Goal: Information Seeking & Learning: Learn about a topic

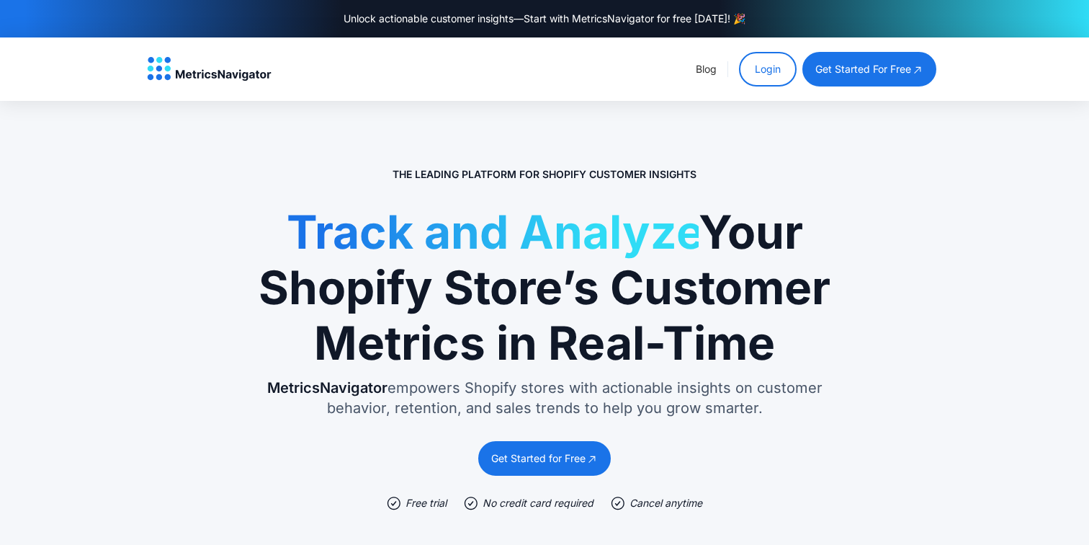
click at [772, 62] on link "Login" at bounding box center [768, 69] width 58 height 35
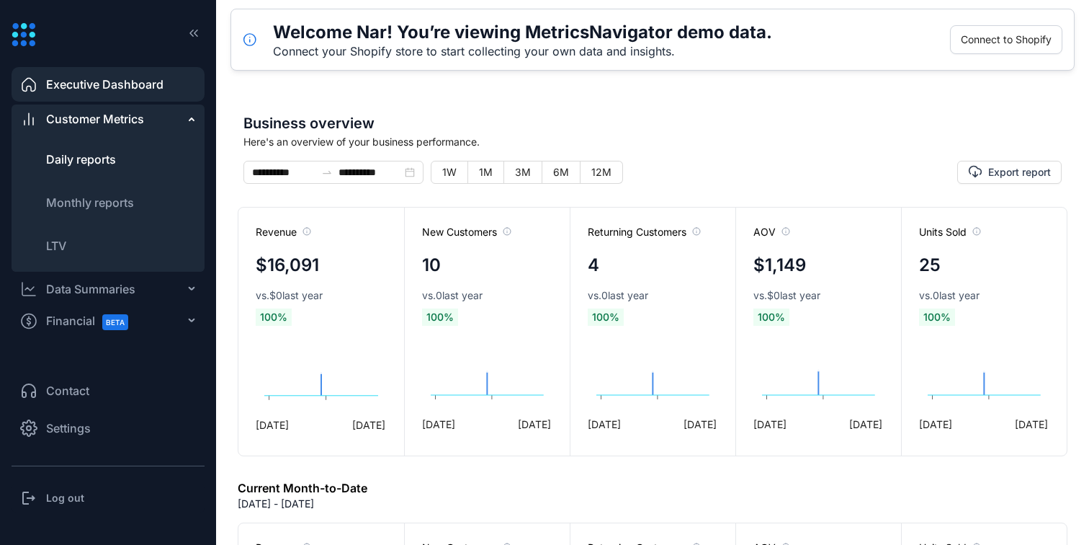
click at [108, 170] on li "Daily reports" at bounding box center [108, 159] width 193 height 35
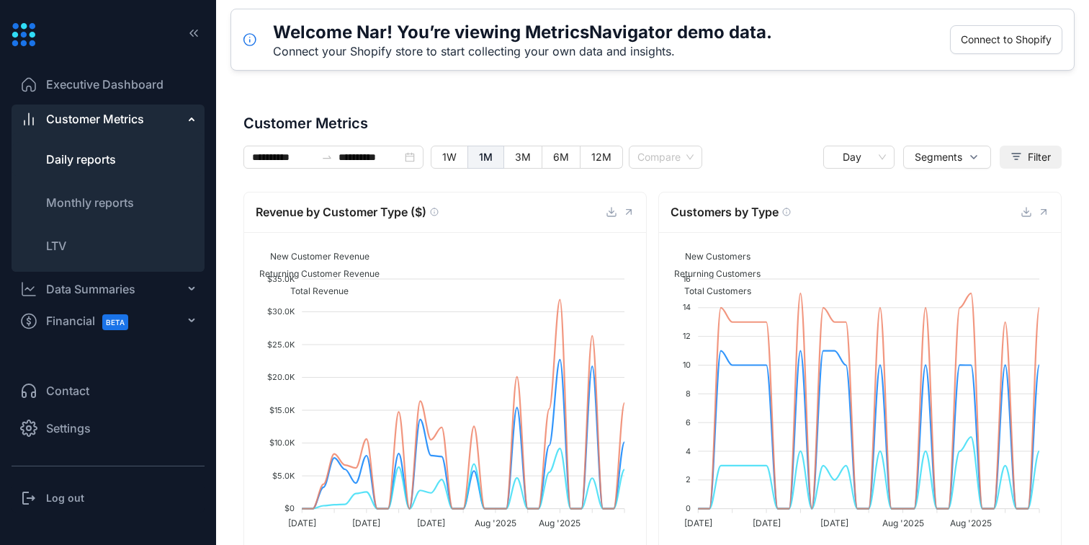
click at [1028, 155] on span "Filter" at bounding box center [1039, 157] width 23 height 16
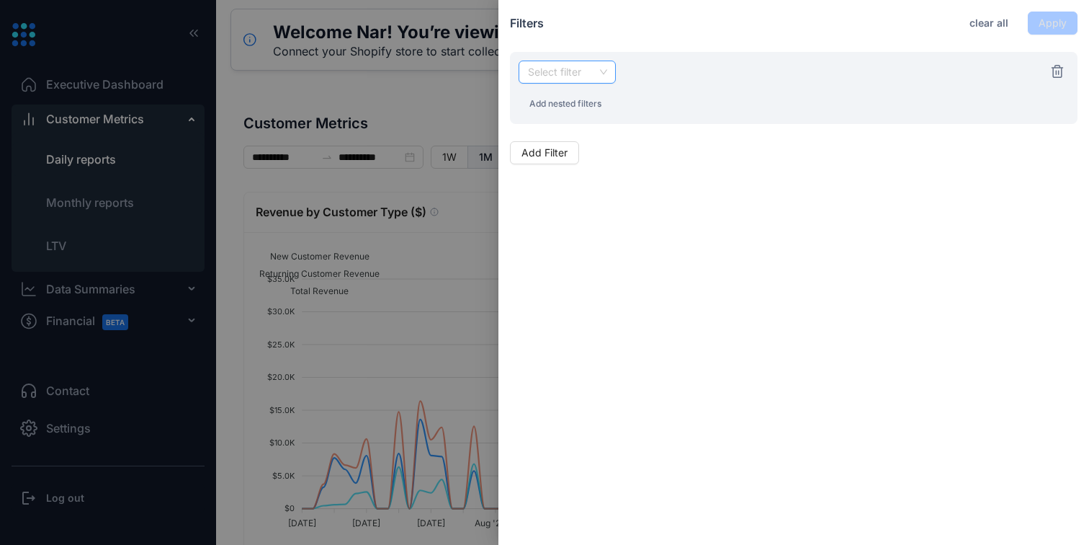
click at [579, 68] on input "search" at bounding box center [567, 72] width 80 height 22
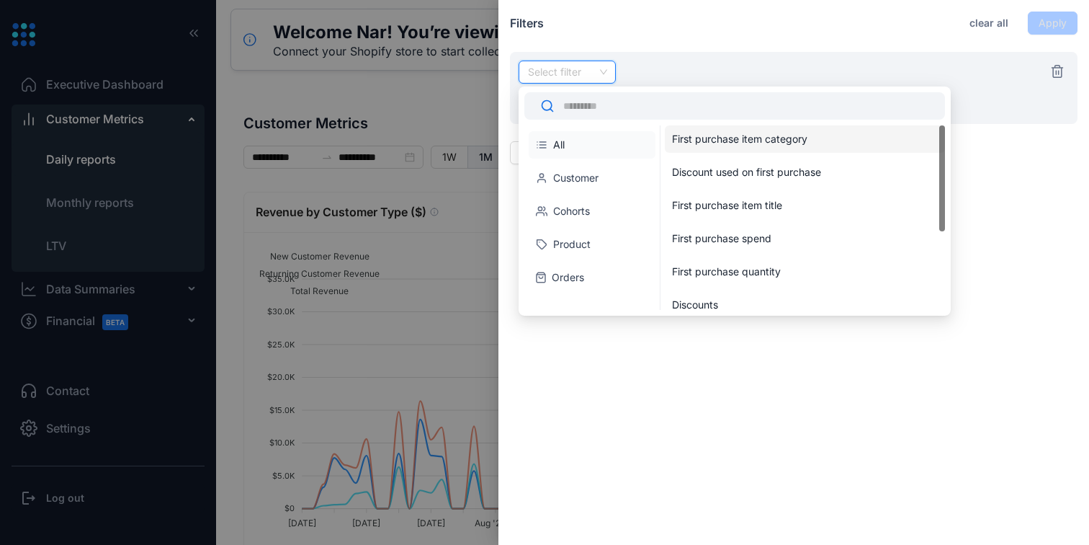
click at [576, 274] on li "Orders" at bounding box center [592, 277] width 127 height 27
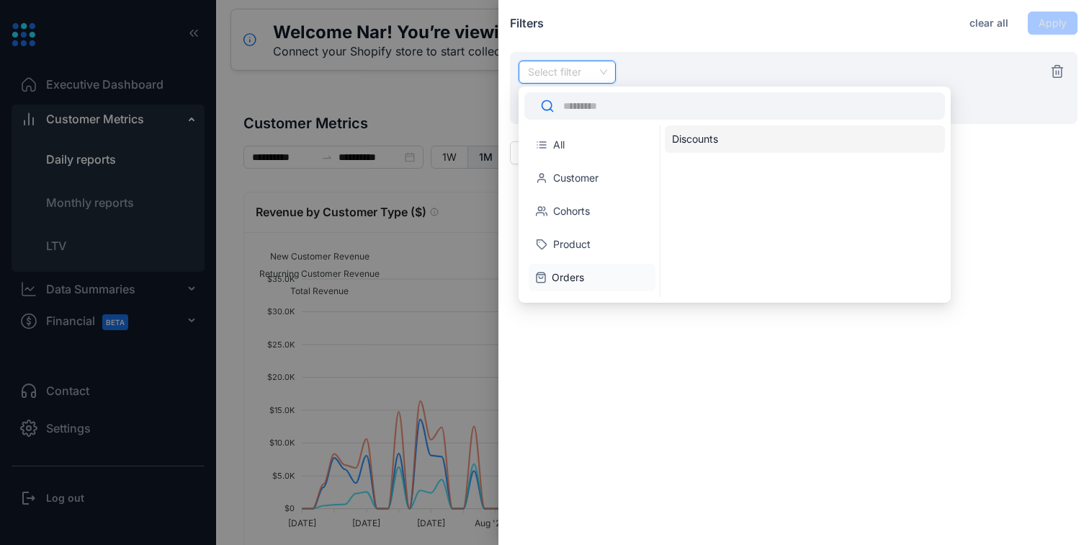
click at [577, 246] on li "Product" at bounding box center [592, 244] width 127 height 27
click at [703, 132] on div "Product type" at bounding box center [802, 139] width 260 height 14
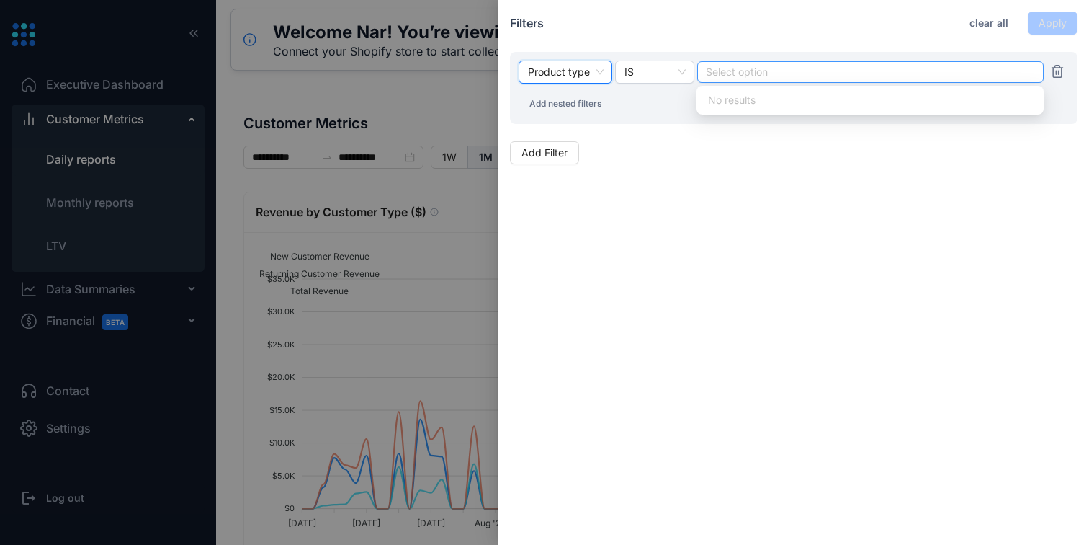
click at [741, 71] on div at bounding box center [871, 72] width 328 height 10
click at [579, 75] on span "Product type" at bounding box center [565, 72] width 75 height 22
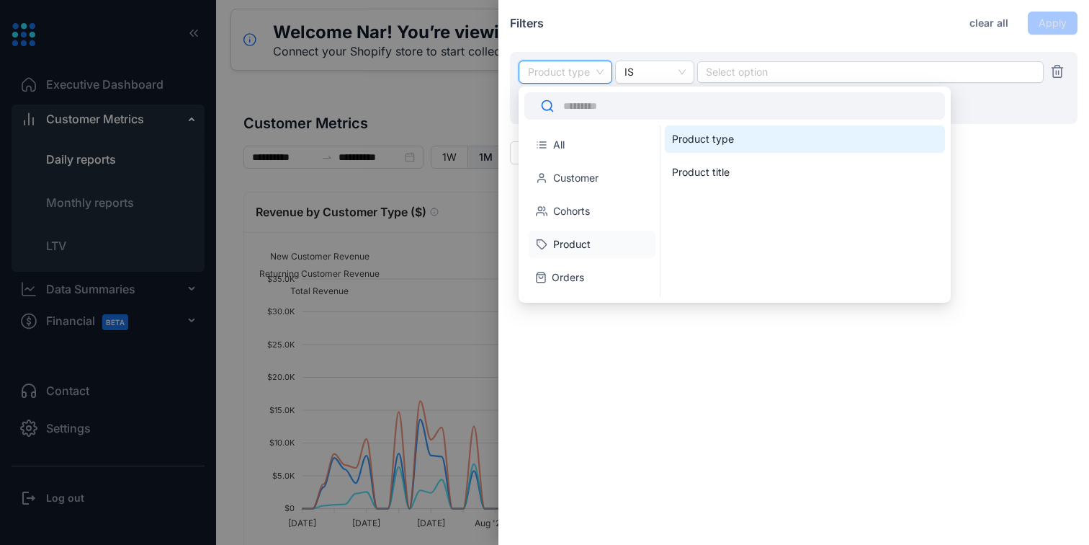
click at [584, 182] on li "Customer" at bounding box center [592, 177] width 127 height 27
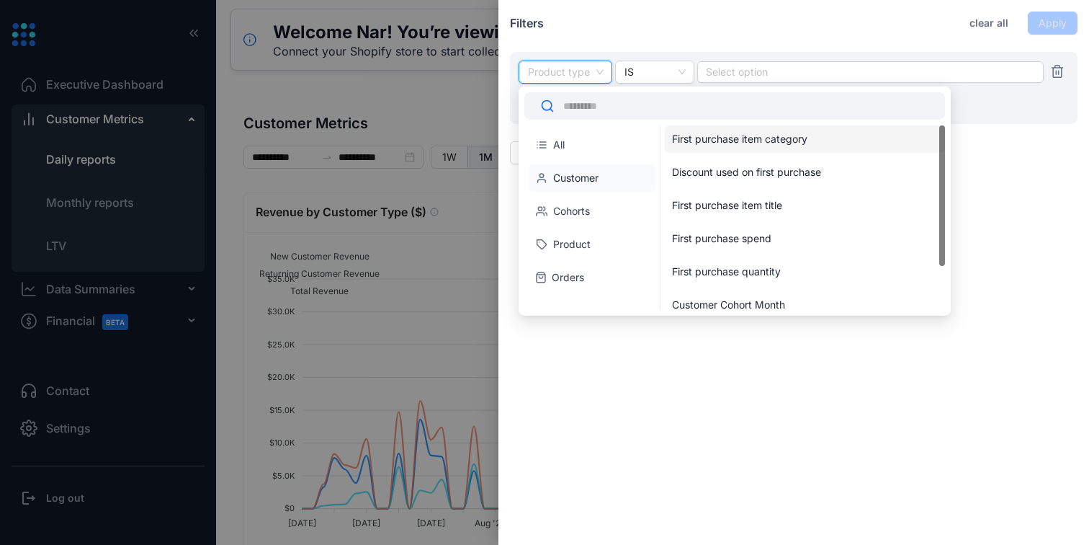
click at [732, 142] on div "First purchase item category" at bounding box center [802, 139] width 260 height 14
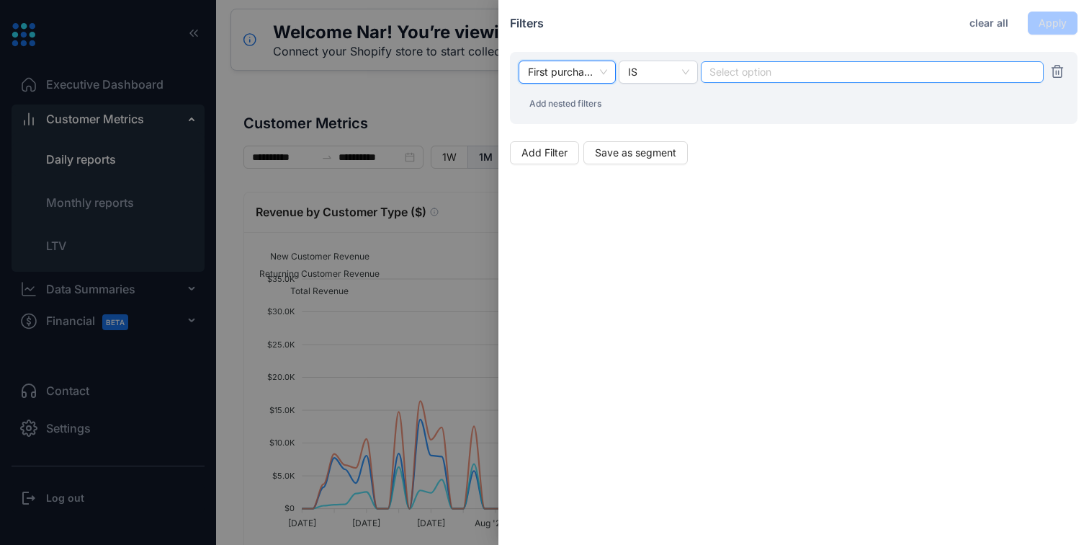
click at [772, 79] on div "Select option" at bounding box center [872, 72] width 343 height 22
click at [770, 79] on div "Select option" at bounding box center [872, 72] width 343 height 22
click at [692, 70] on div "IS" at bounding box center [658, 72] width 79 height 23
click at [739, 106] on div "First purchase item category IS Select option Add nested filters" at bounding box center [794, 88] width 568 height 72
click at [471, 193] on div at bounding box center [544, 272] width 1089 height 545
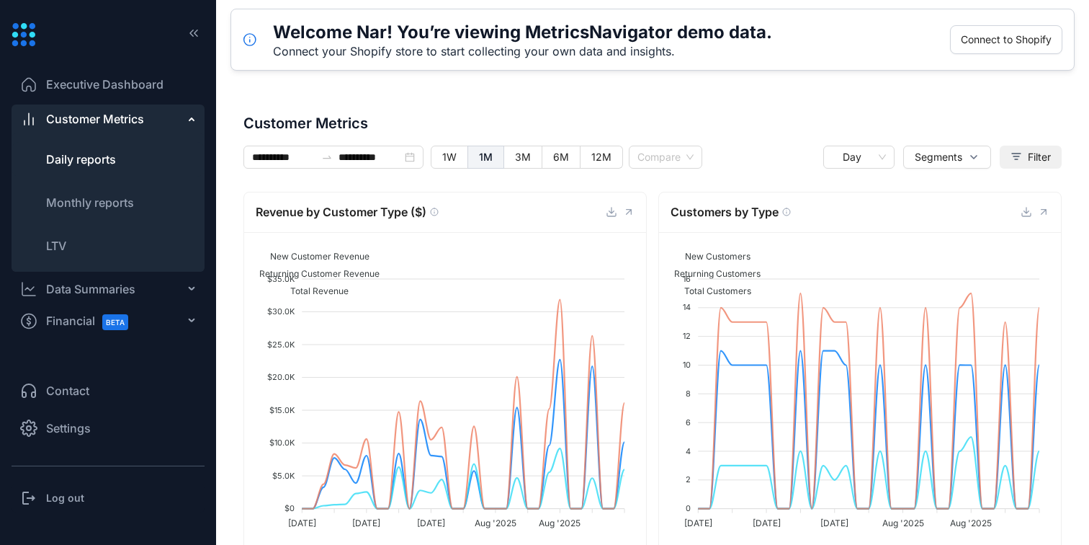
click at [1037, 151] on span "Filter" at bounding box center [1039, 157] width 23 height 16
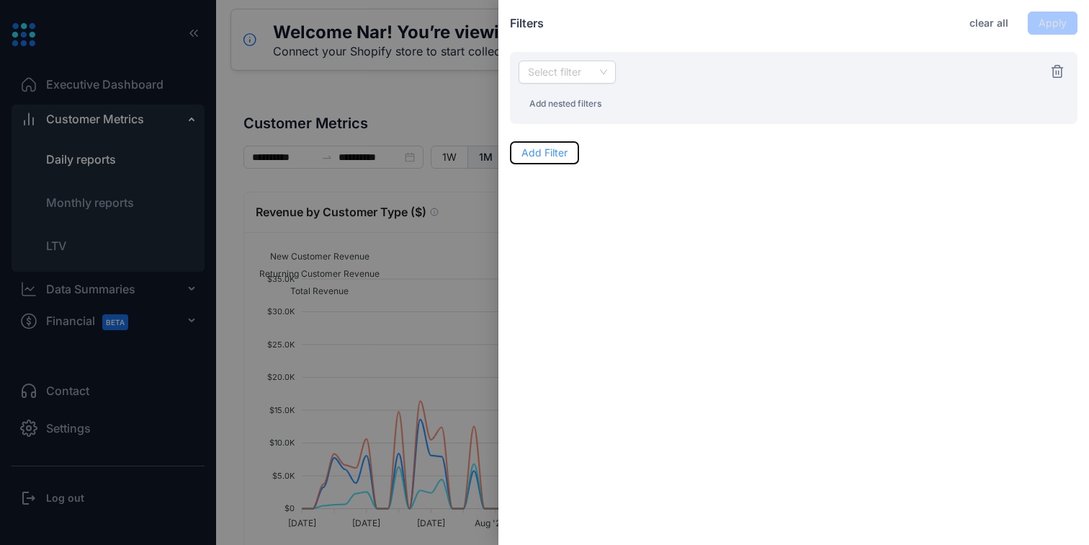
click at [540, 150] on span "Add Filter" at bounding box center [545, 153] width 46 height 16
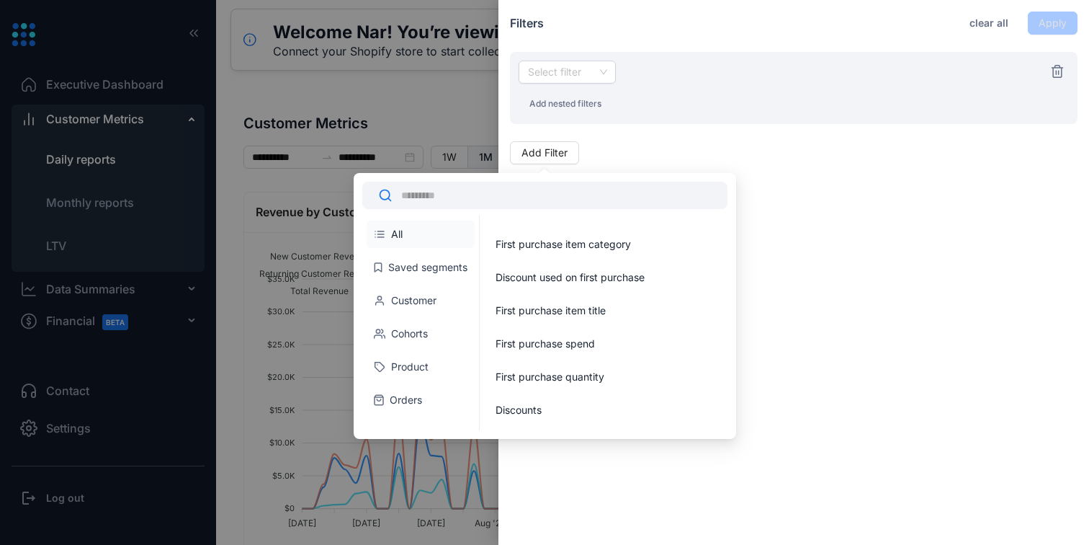
click at [432, 330] on li "Cohorts" at bounding box center [421, 333] width 108 height 27
click at [435, 362] on li "Product" at bounding box center [421, 366] width 108 height 27
click at [409, 407] on li "Orders" at bounding box center [421, 399] width 108 height 27
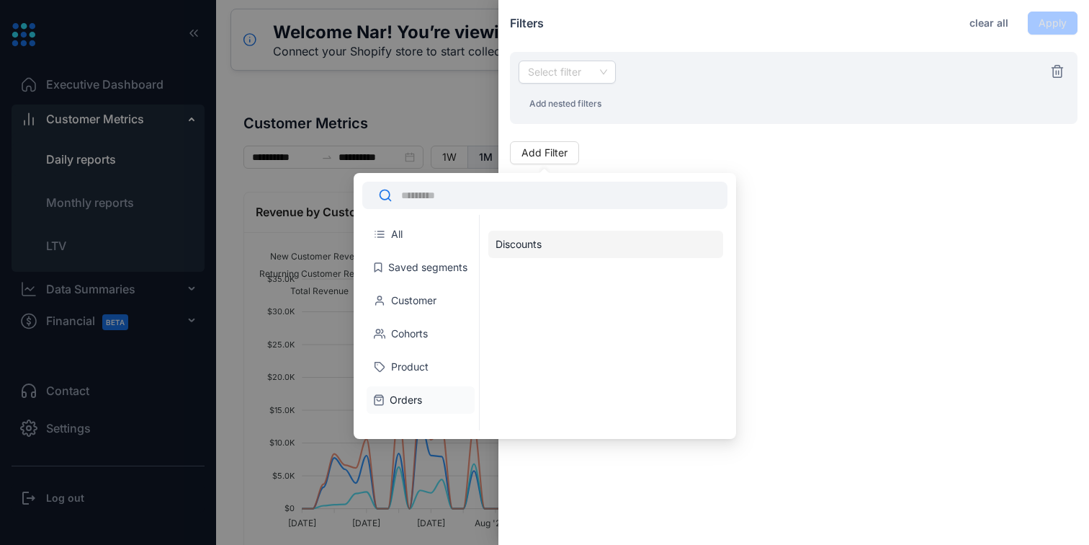
click at [528, 243] on li "Discounts" at bounding box center [606, 244] width 235 height 27
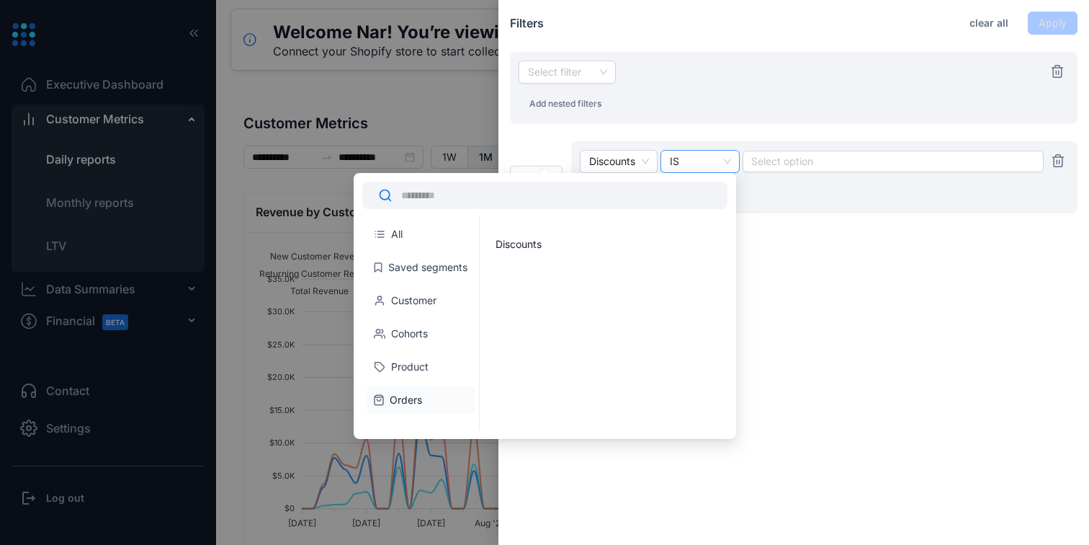
click at [719, 161] on span "IS" at bounding box center [700, 162] width 61 height 22
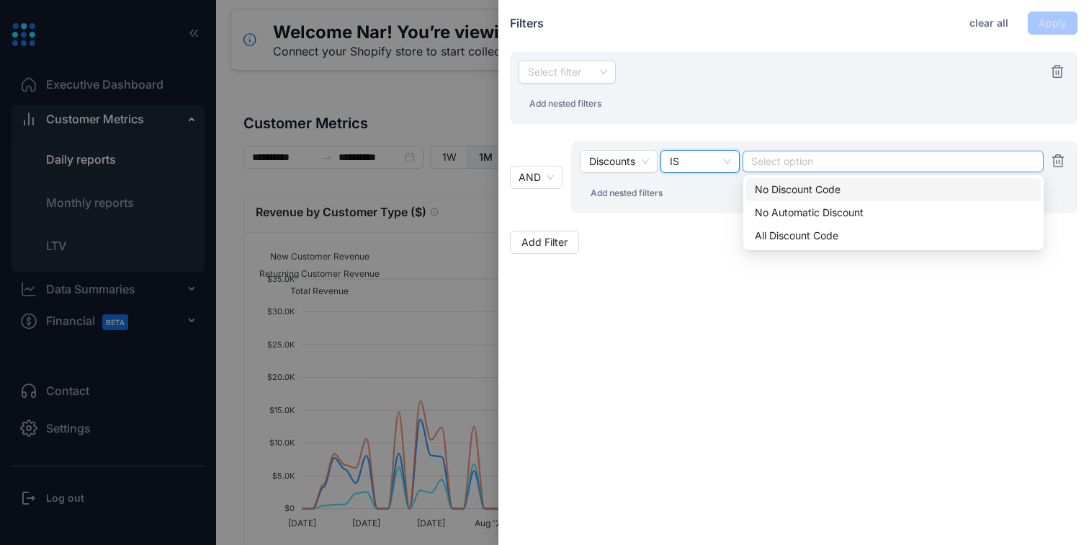
click at [792, 163] on div at bounding box center [893, 161] width 282 height 10
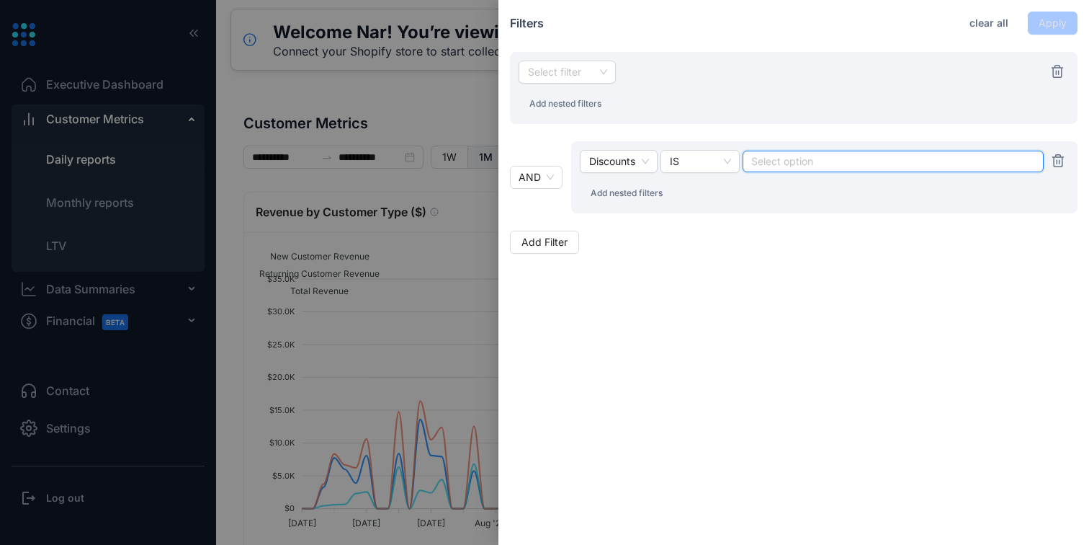
click at [792, 163] on div at bounding box center [893, 161] width 282 height 10
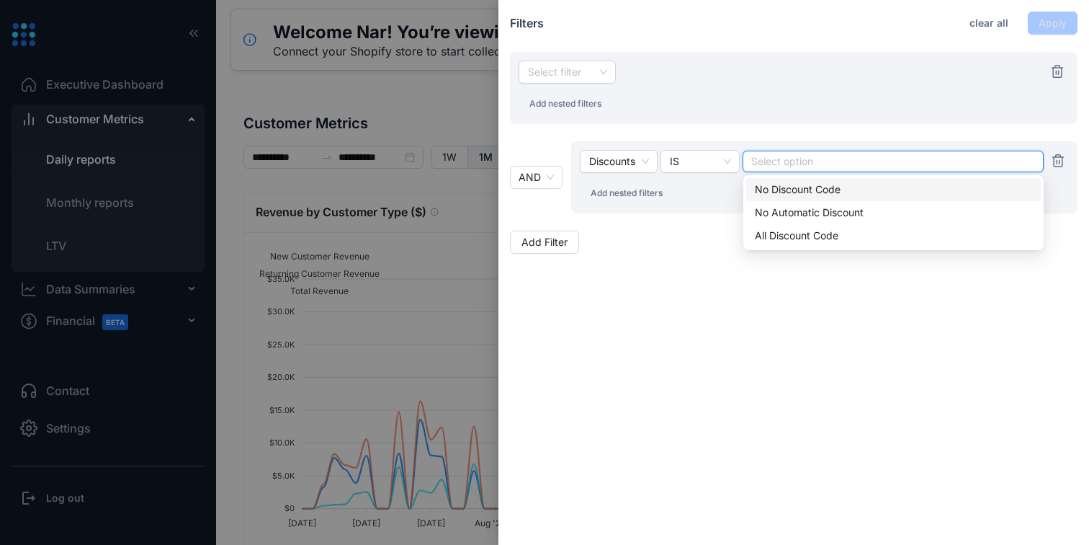
click at [792, 163] on div at bounding box center [893, 161] width 282 height 10
click at [795, 231] on div "All Discount Code" at bounding box center [893, 236] width 277 height 16
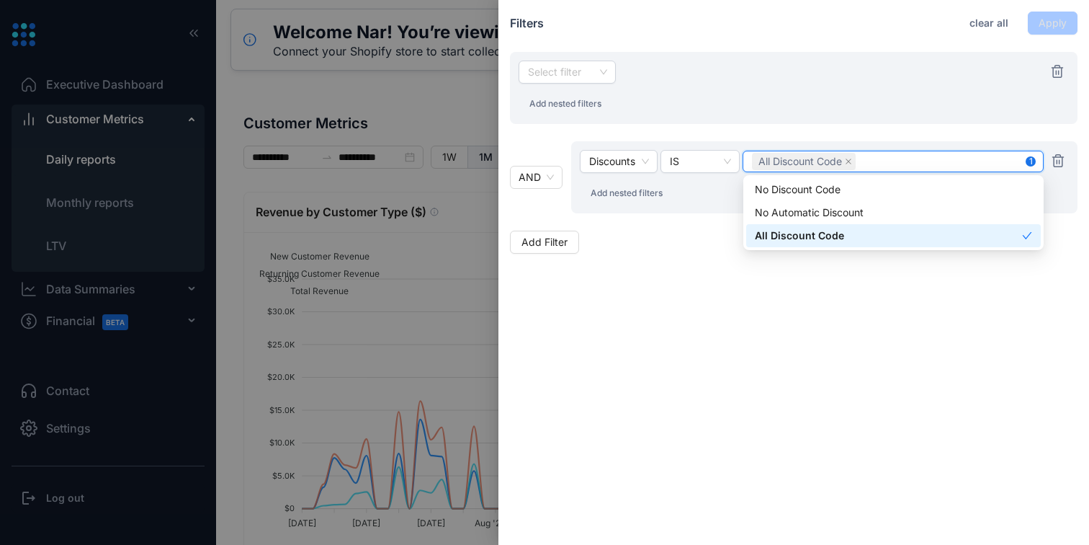
click at [433, 274] on div at bounding box center [544, 272] width 1089 height 545
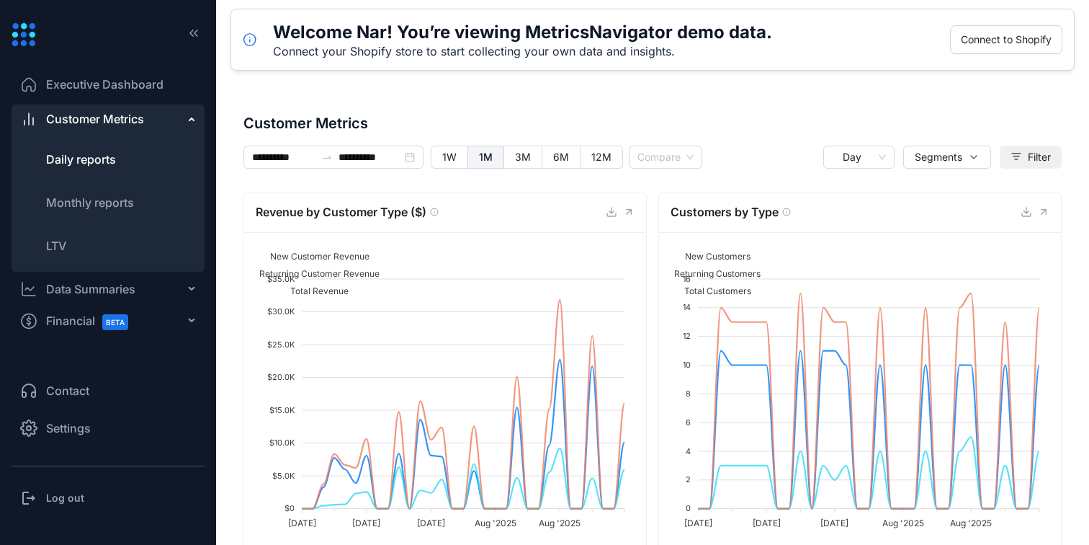
click at [1043, 157] on span "Filter" at bounding box center [1039, 157] width 23 height 16
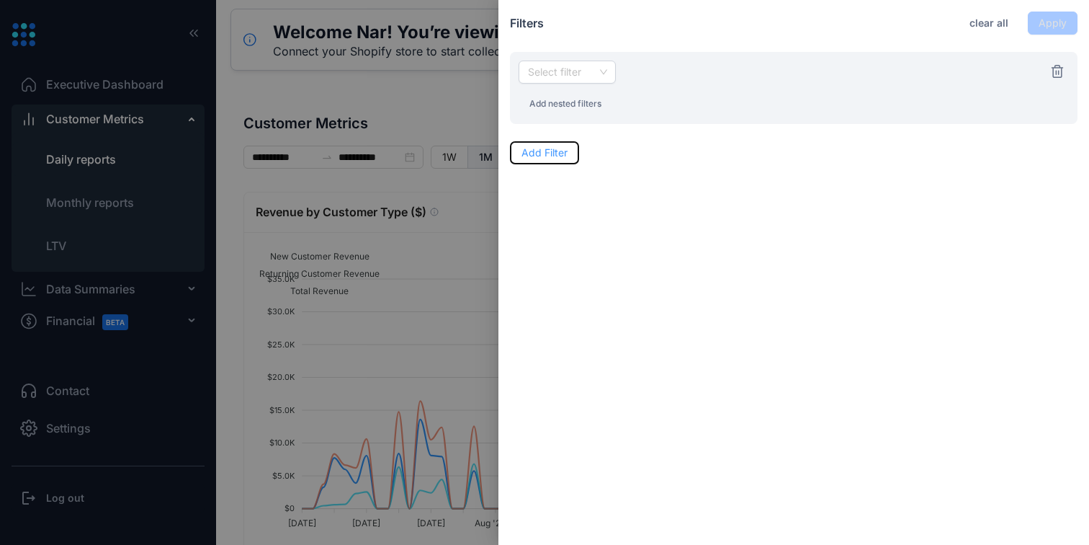
click at [553, 151] on span "Add Filter" at bounding box center [545, 153] width 46 height 16
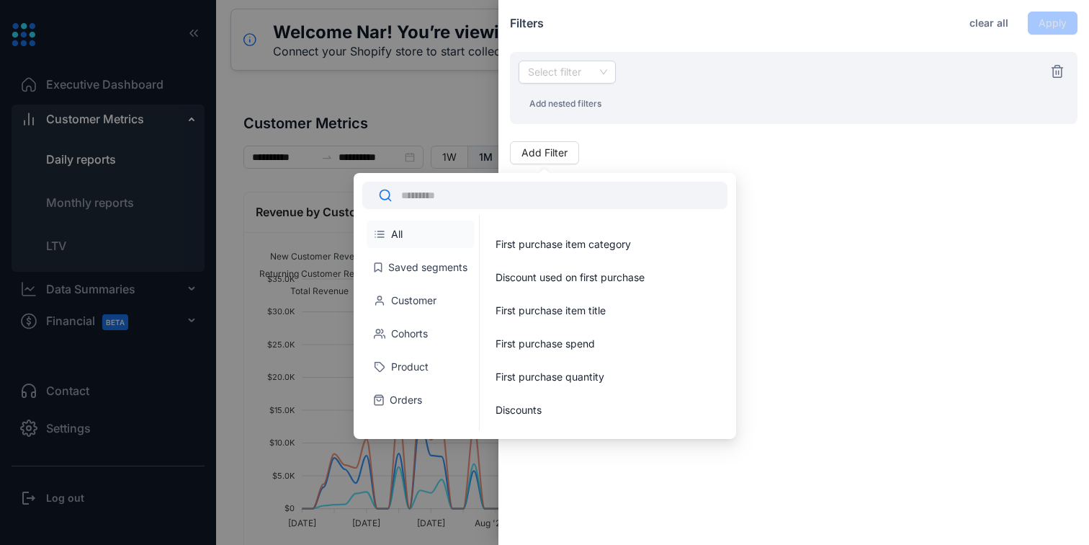
click at [424, 358] on li "Product" at bounding box center [421, 366] width 108 height 27
click at [445, 300] on li "Customer" at bounding box center [421, 300] width 108 height 27
click at [432, 264] on li "Saved segments" at bounding box center [421, 267] width 108 height 27
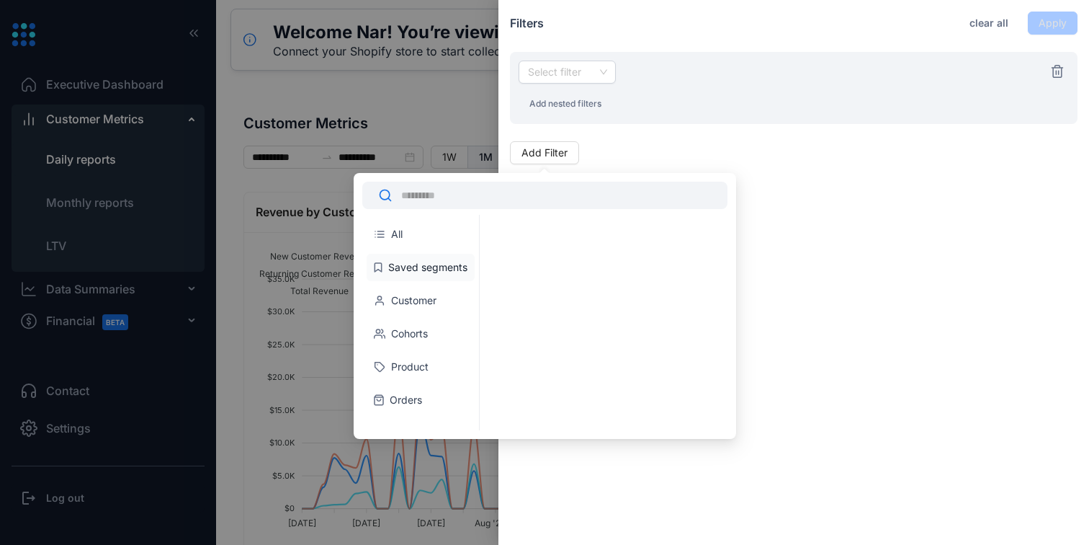
click at [427, 235] on li "All" at bounding box center [421, 233] width 108 height 27
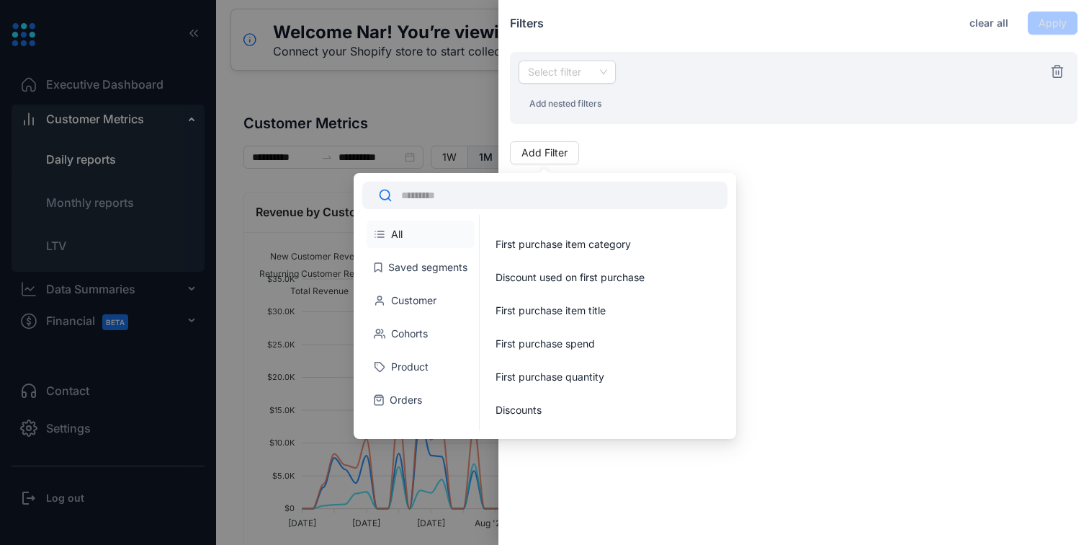
click at [444, 230] on li "All" at bounding box center [421, 233] width 108 height 27
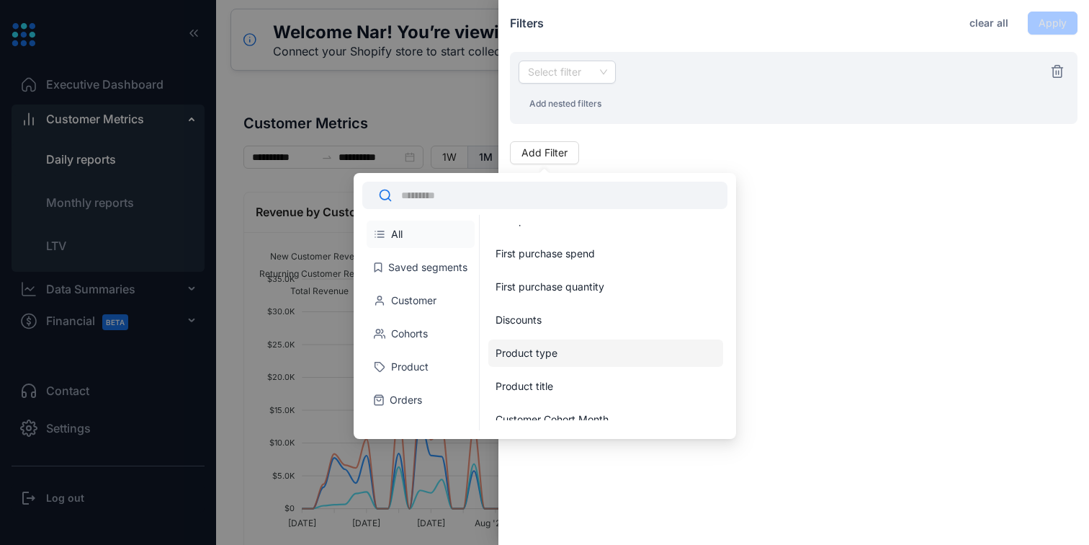
scroll to position [72, 0]
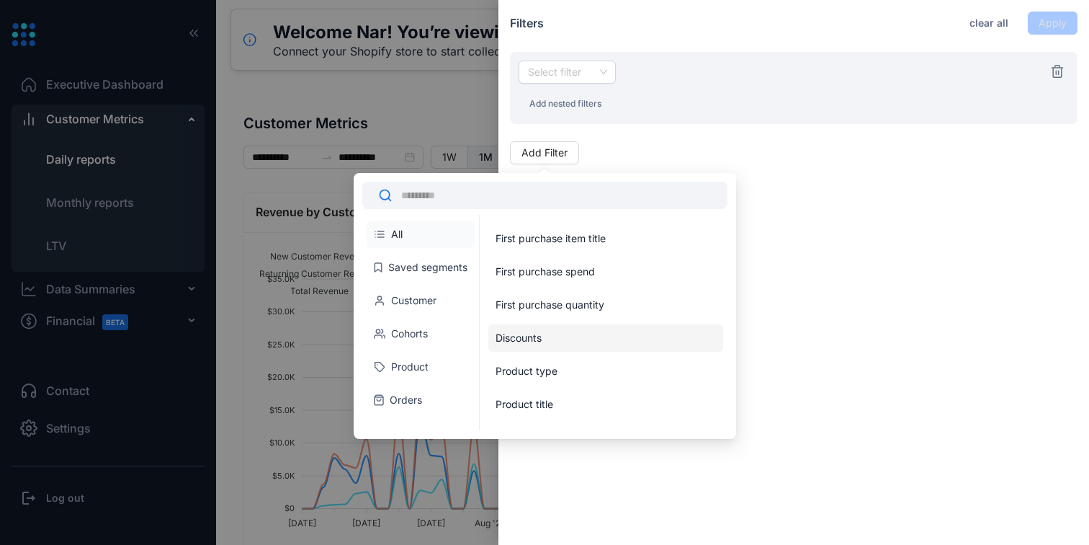
click at [558, 332] on li "Discounts" at bounding box center [606, 337] width 235 height 27
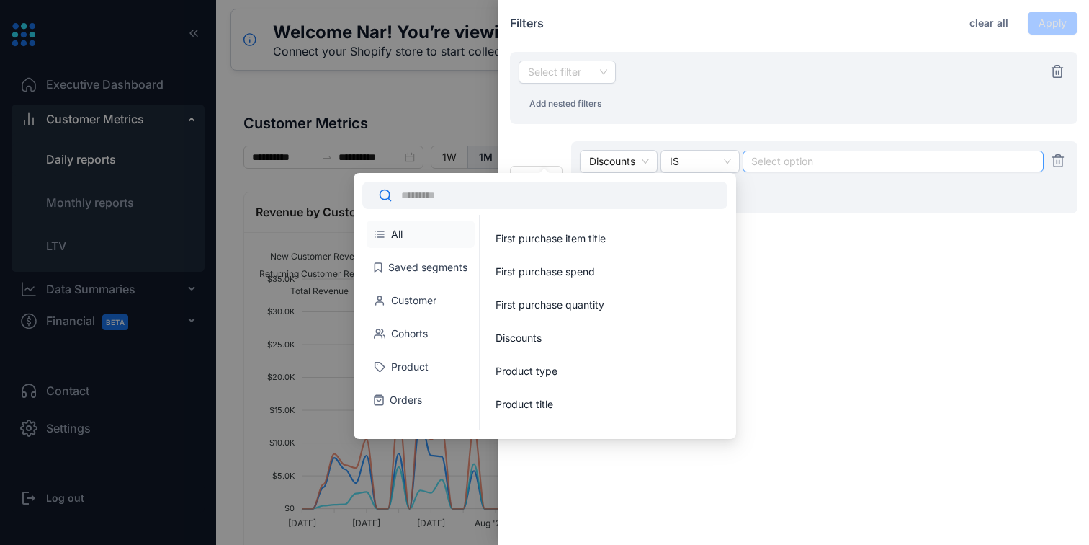
click at [760, 161] on input "search" at bounding box center [759, 161] width 3 height 10
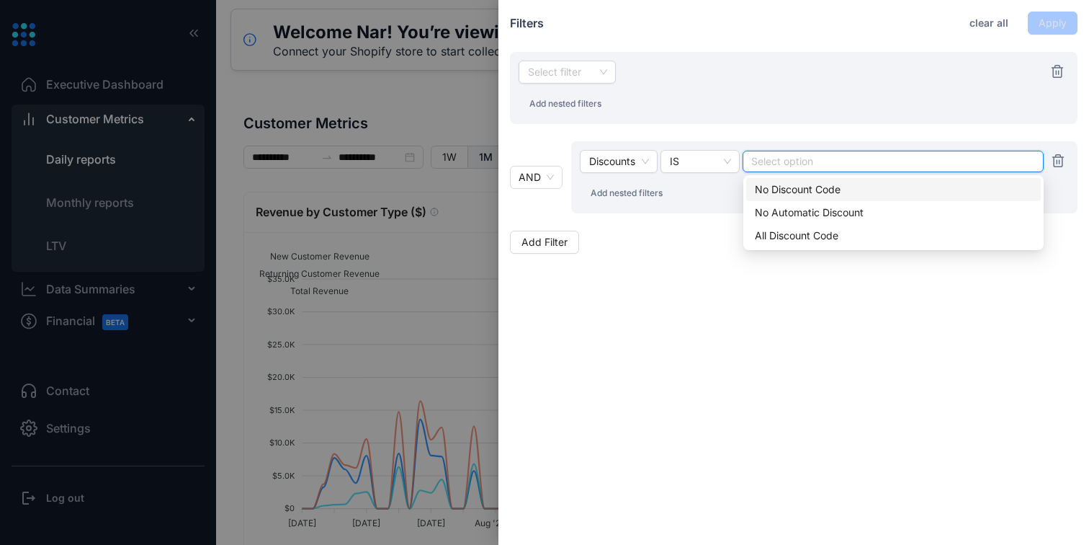
click at [630, 257] on div "Filters clear all Apply Select filter Add nested filters AND Discounts IS Selec…" at bounding box center [794, 132] width 591 height 265
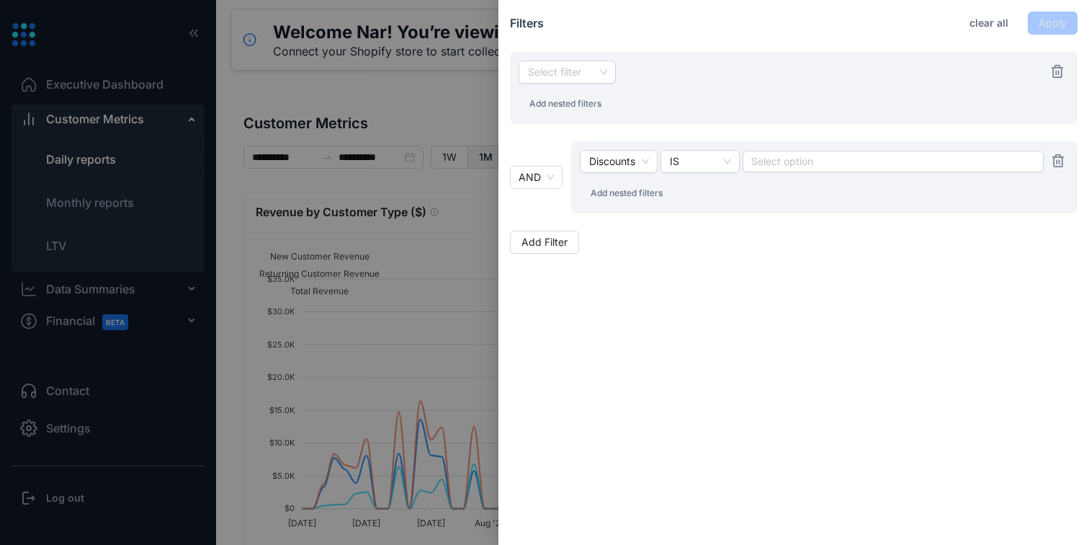
click at [398, 293] on div at bounding box center [544, 272] width 1089 height 545
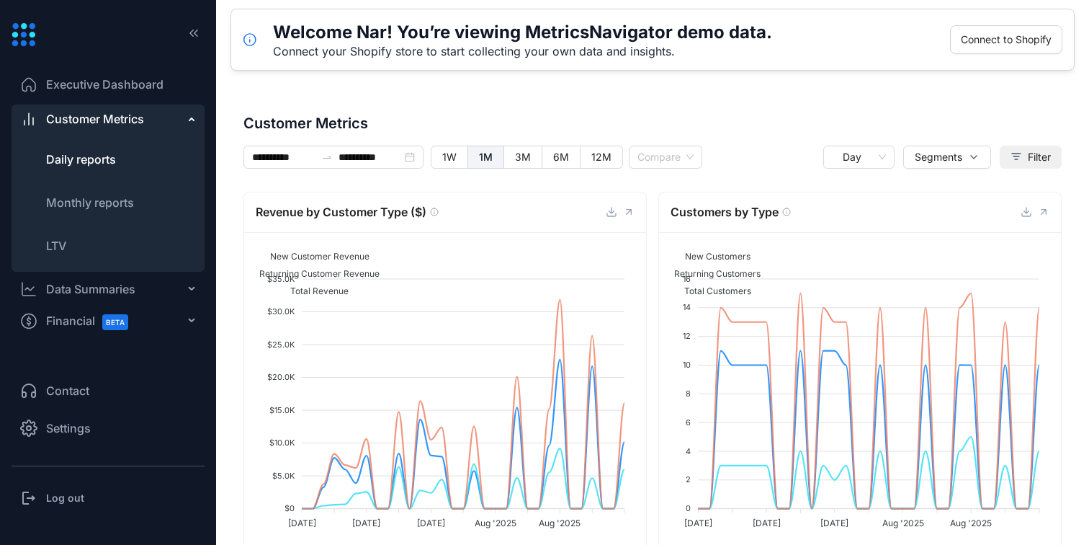
click at [1017, 156] on button "Filter" at bounding box center [1031, 157] width 62 height 23
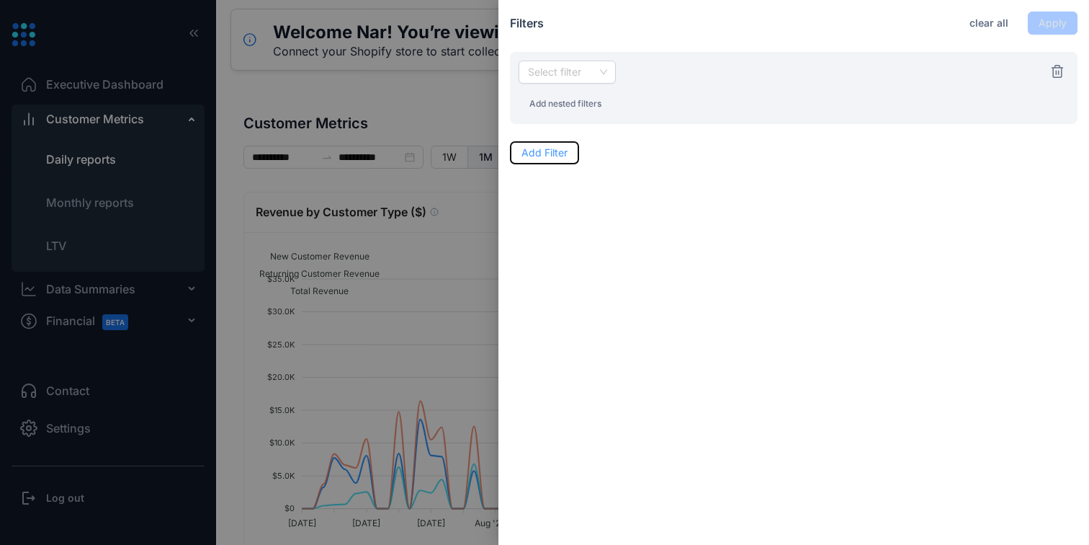
click at [556, 158] on span "Add Filter" at bounding box center [545, 153] width 46 height 16
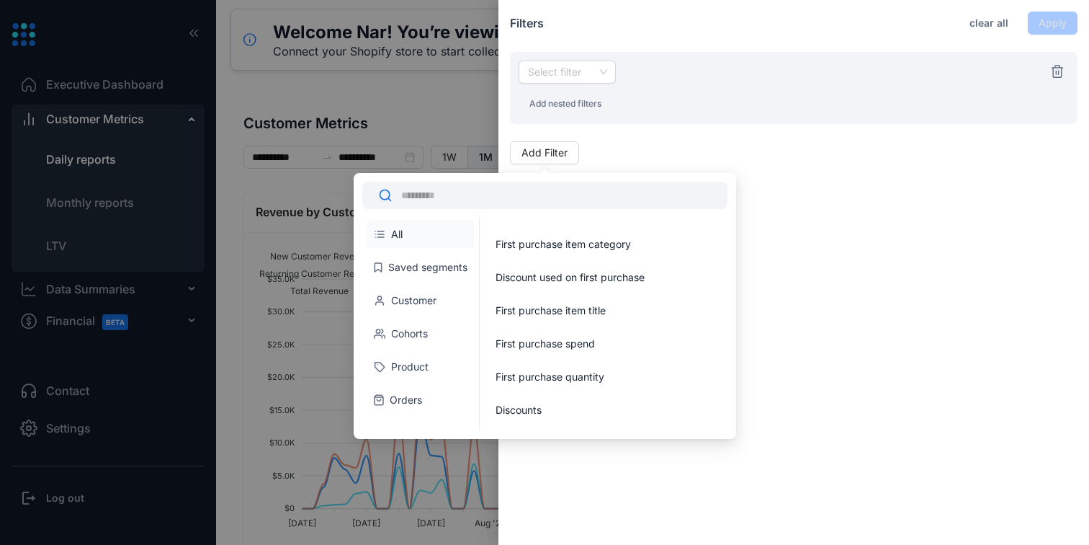
click at [418, 374] on li "Product" at bounding box center [421, 366] width 108 height 27
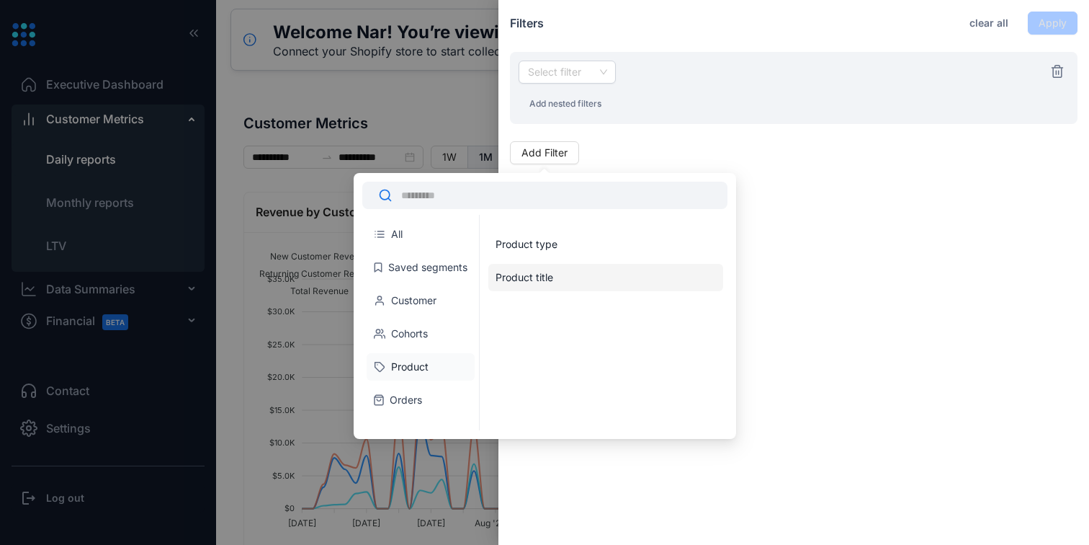
click at [559, 279] on li "Product title" at bounding box center [606, 277] width 235 height 27
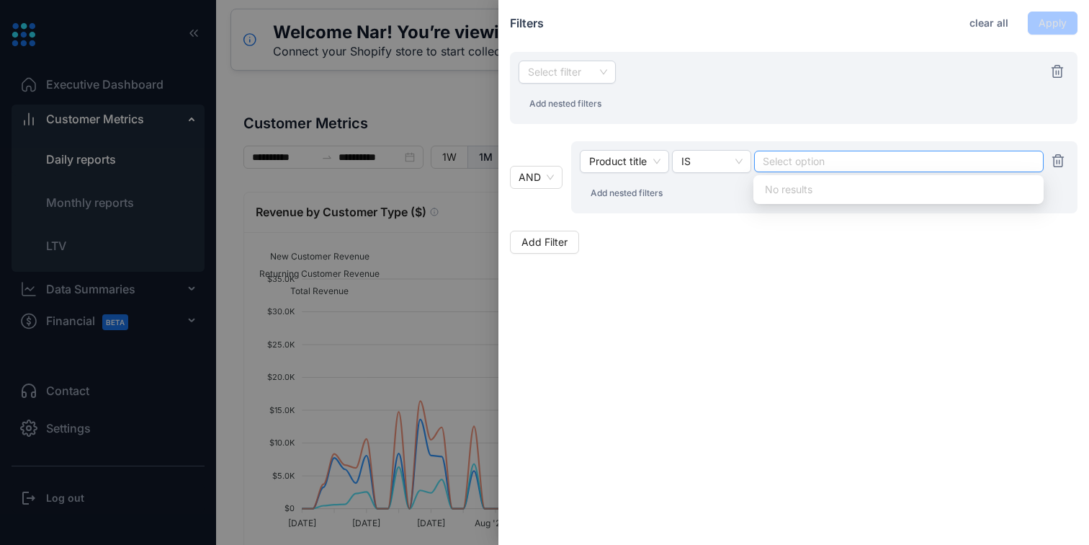
click at [847, 157] on div at bounding box center [899, 161] width 271 height 10
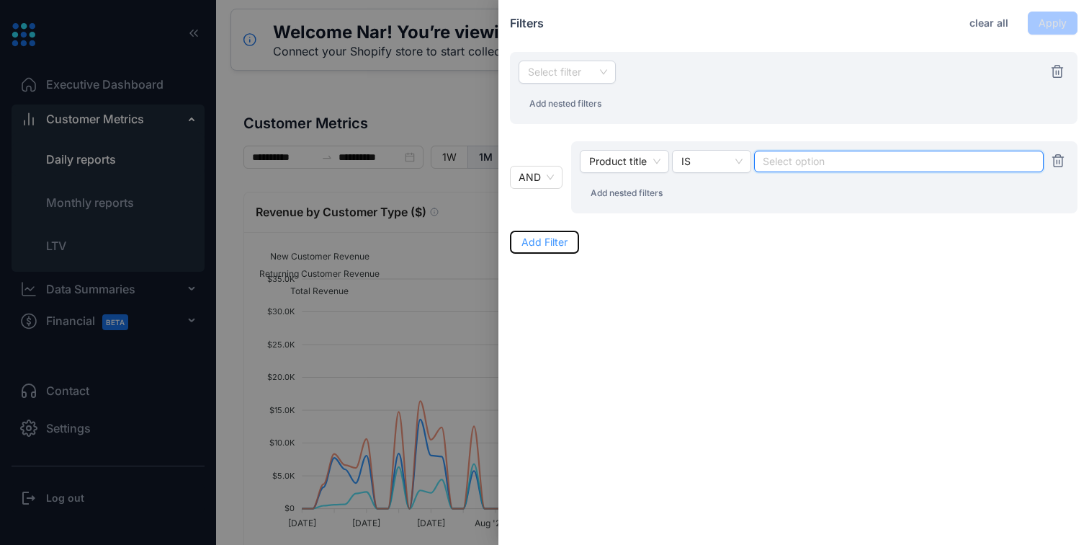
click at [563, 244] on span "Add Filter" at bounding box center [545, 242] width 46 height 16
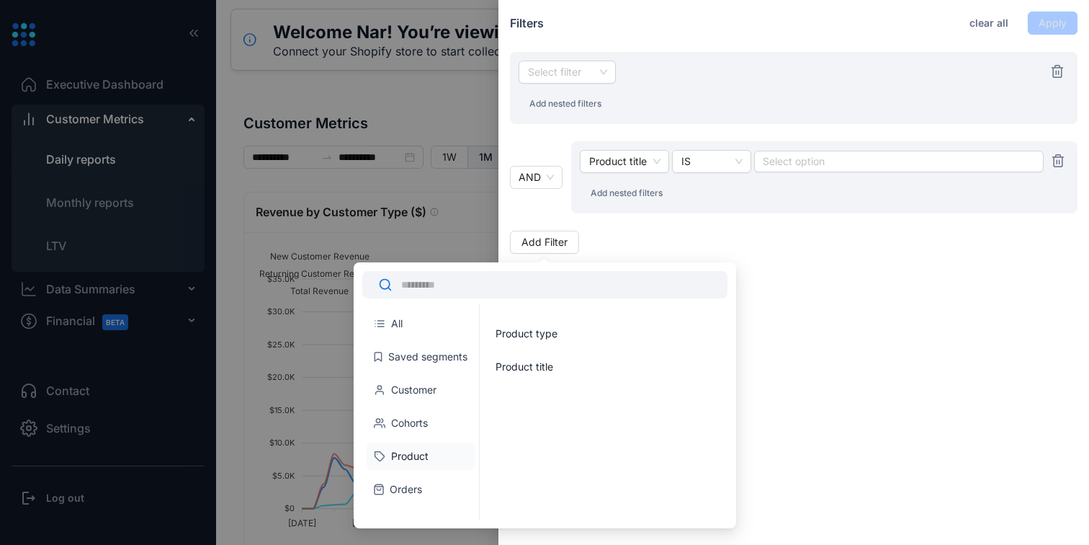
click at [440, 360] on li "Saved segments" at bounding box center [421, 356] width 108 height 27
click at [429, 357] on li "Saved segments" at bounding box center [421, 356] width 108 height 27
click at [423, 386] on li "Customer" at bounding box center [421, 389] width 108 height 27
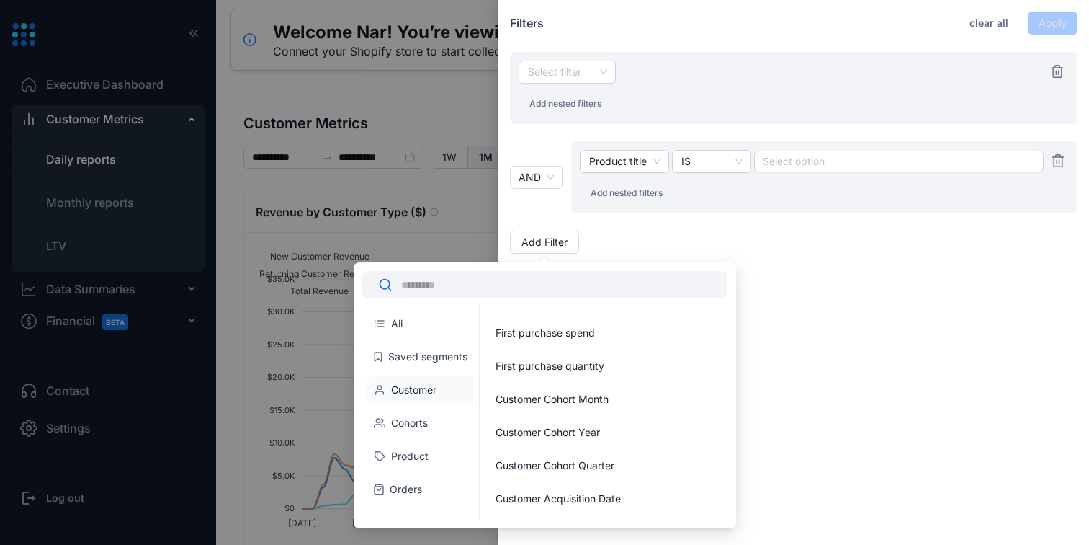
scroll to position [109, 0]
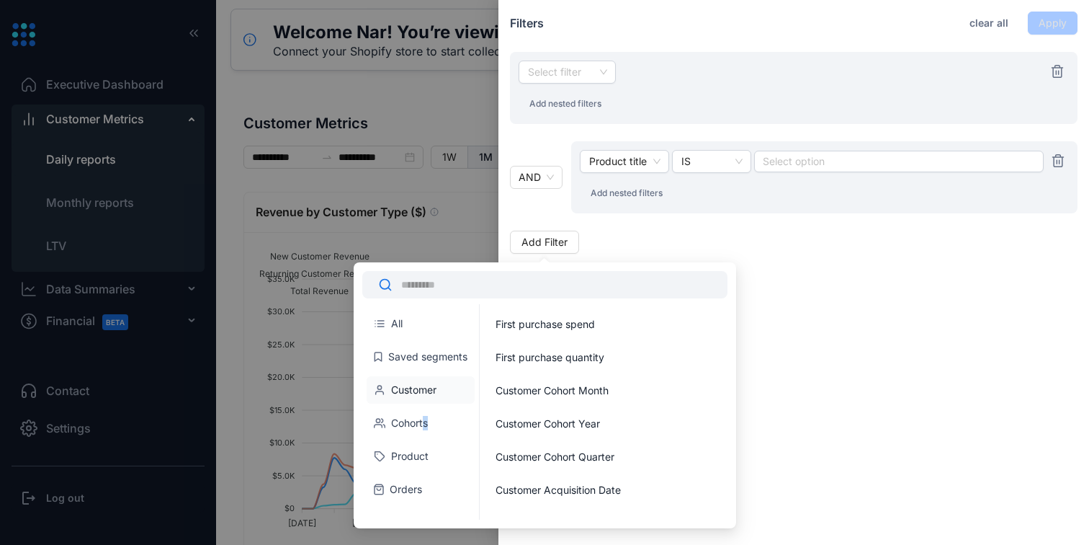
click at [426, 424] on li "Cohorts" at bounding box center [421, 422] width 108 height 27
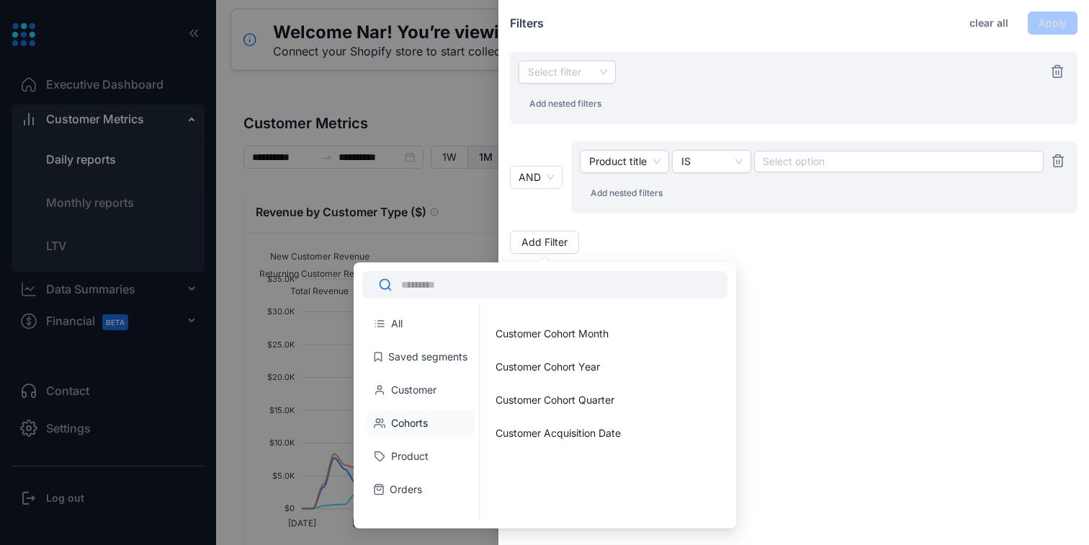
click at [421, 447] on li "Product" at bounding box center [421, 455] width 108 height 27
click at [411, 478] on li "Orders" at bounding box center [421, 489] width 108 height 27
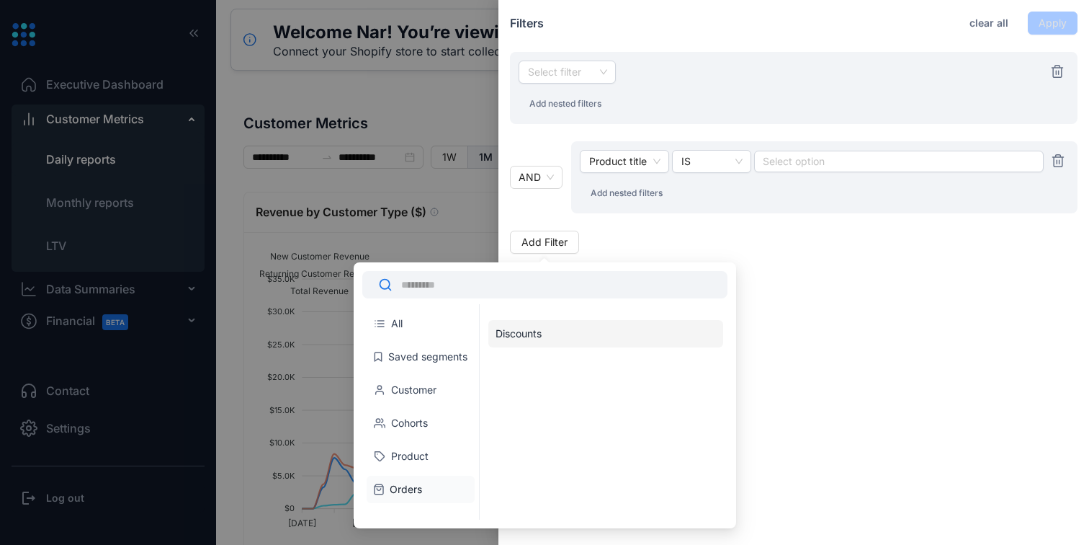
click at [552, 333] on li "Discounts" at bounding box center [606, 333] width 235 height 27
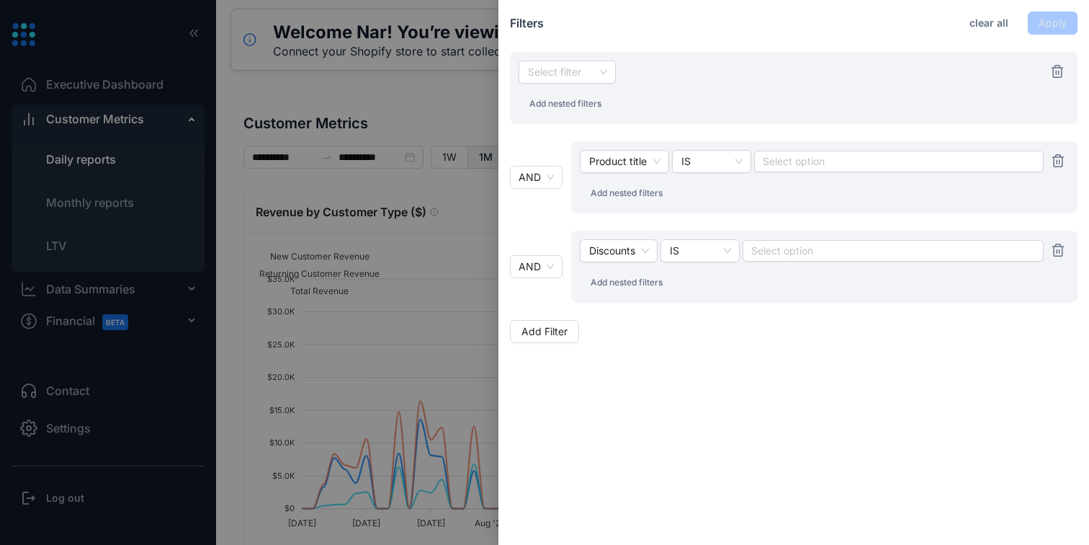
click at [416, 185] on div at bounding box center [544, 272] width 1089 height 545
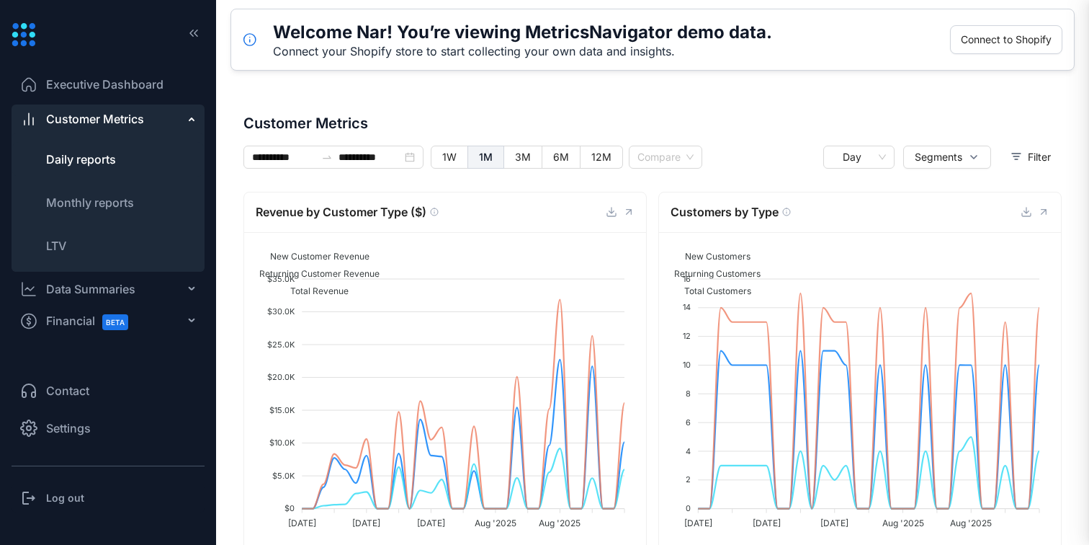
click at [416, 185] on div at bounding box center [544, 272] width 1089 height 545
click at [81, 215] on li "Monthly reports" at bounding box center [108, 202] width 193 height 35
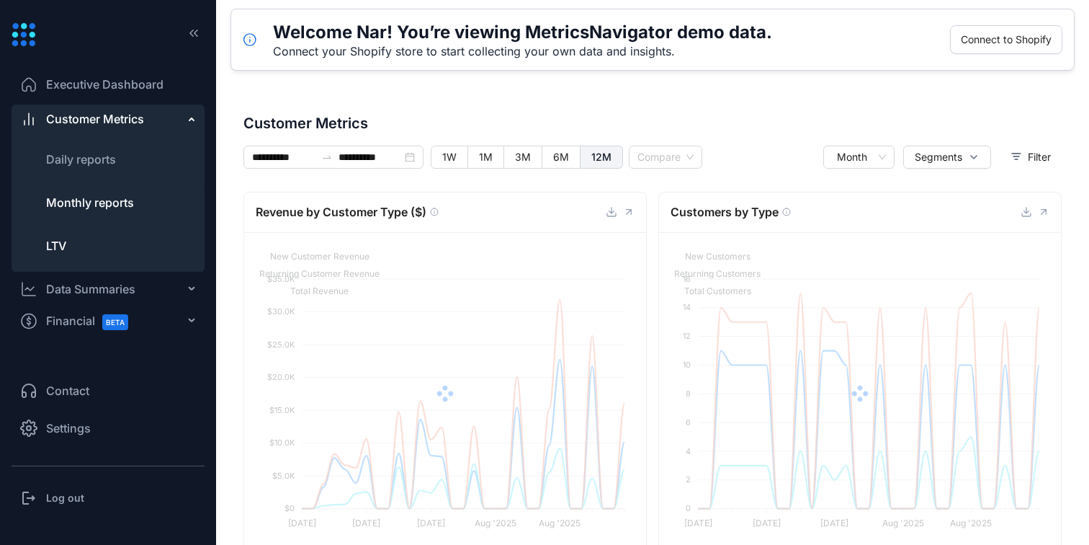
click at [77, 241] on li "LTV" at bounding box center [108, 245] width 193 height 35
type input "**********"
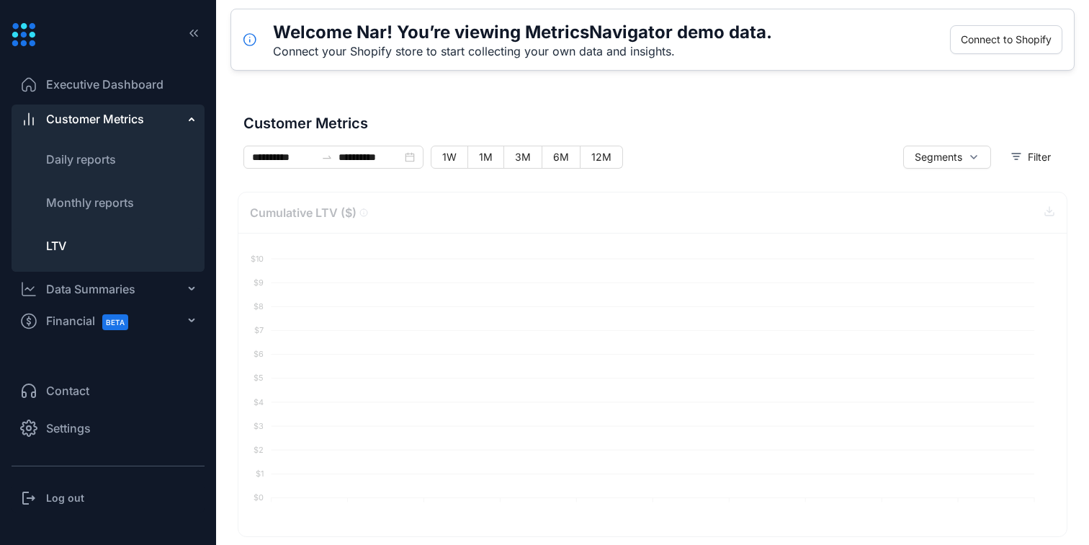
type input "*"
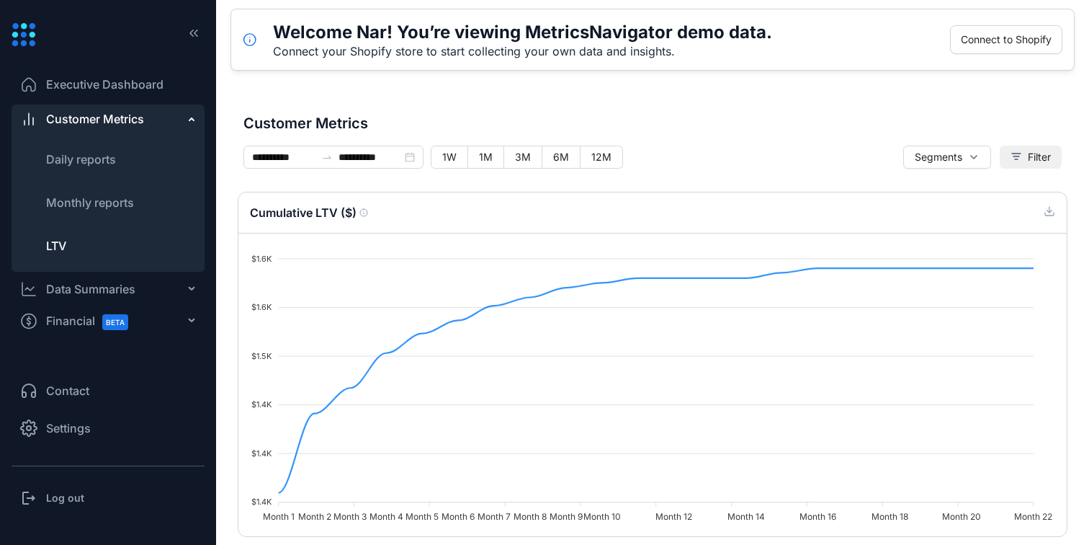
click at [1030, 148] on button "Filter" at bounding box center [1031, 157] width 62 height 23
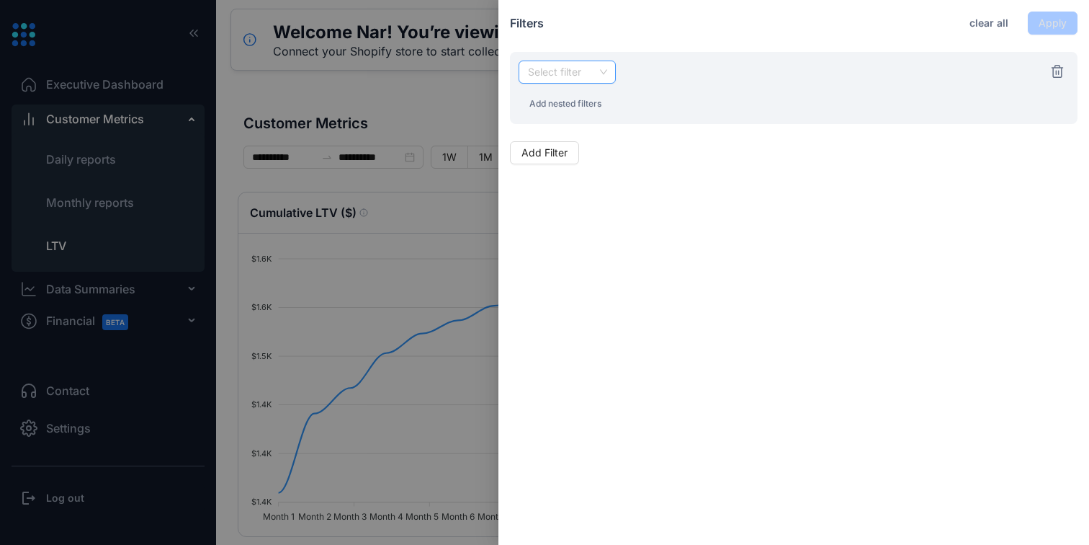
click at [536, 80] on input "search" at bounding box center [567, 72] width 80 height 22
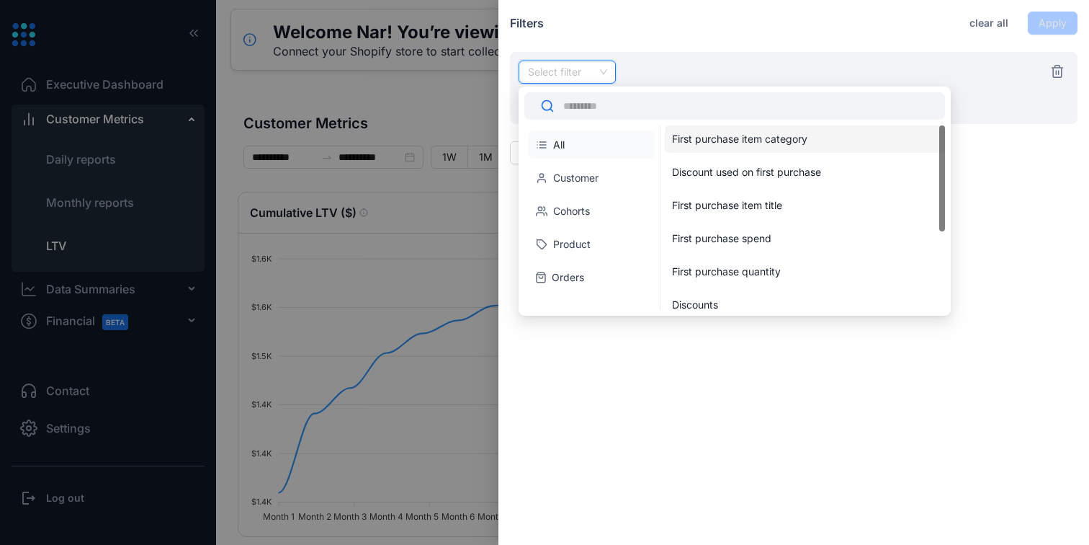
click at [473, 102] on div at bounding box center [544, 272] width 1089 height 545
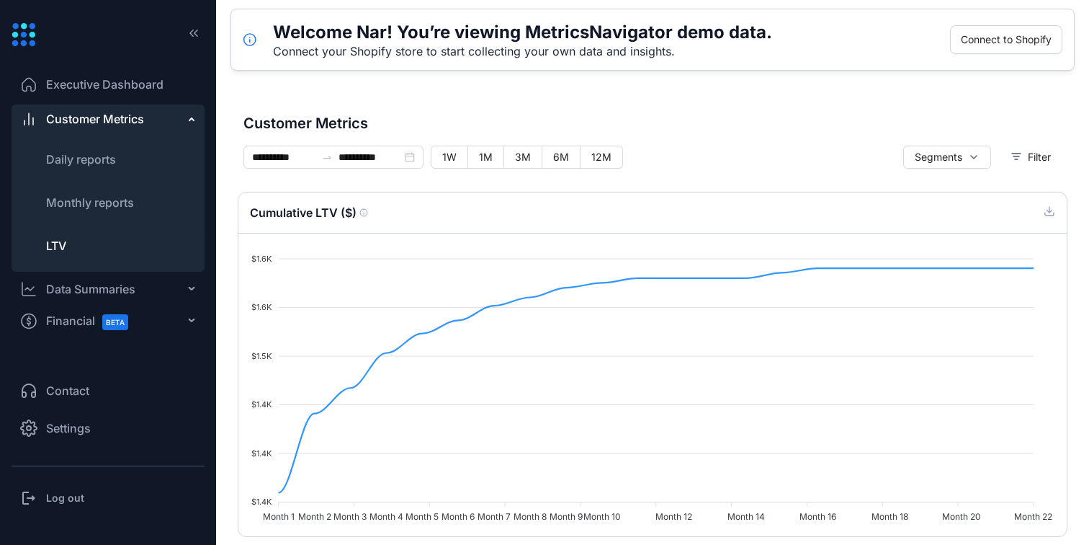
click at [94, 294] on div "Data Summaries" at bounding box center [90, 288] width 89 height 17
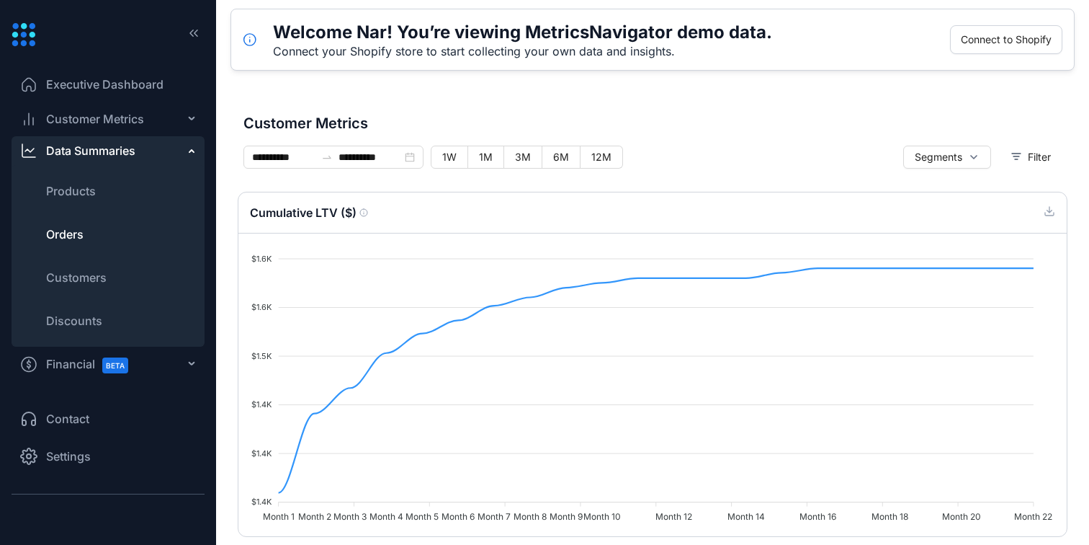
click at [96, 236] on li "Orders" at bounding box center [108, 234] width 193 height 35
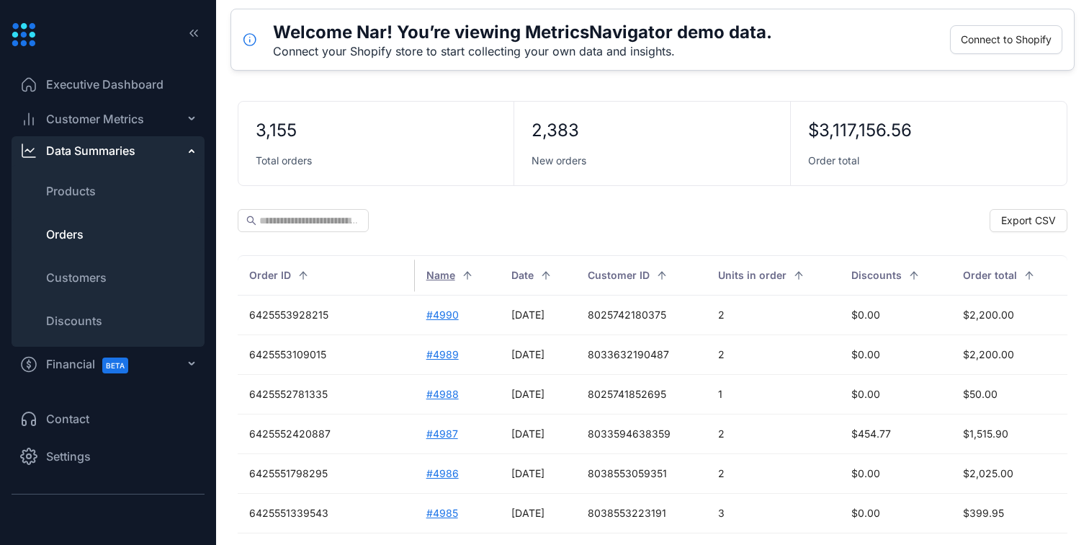
scroll to position [89, 0]
click at [104, 283] on span "Customers" at bounding box center [76, 277] width 61 height 17
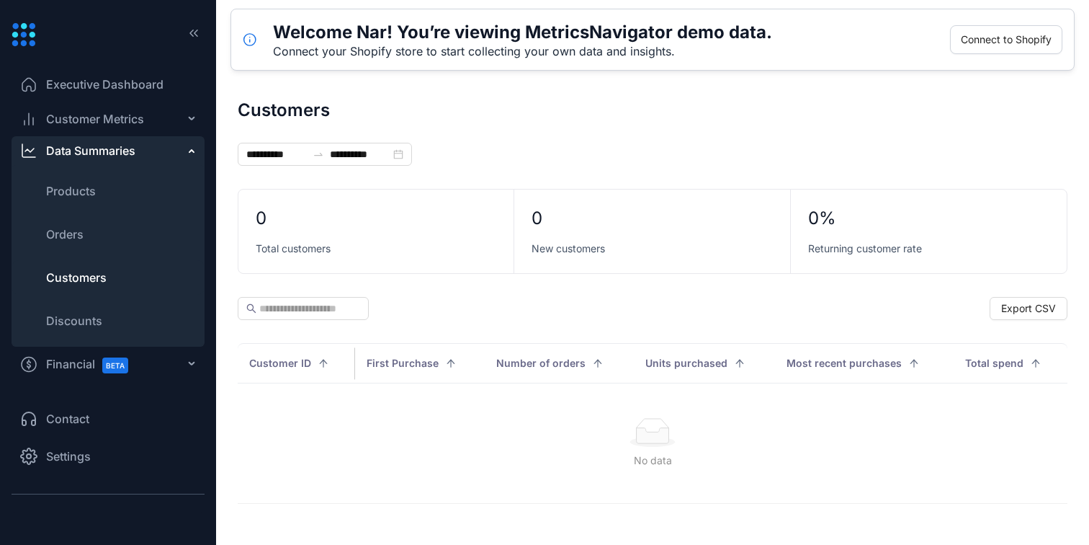
type input "**********"
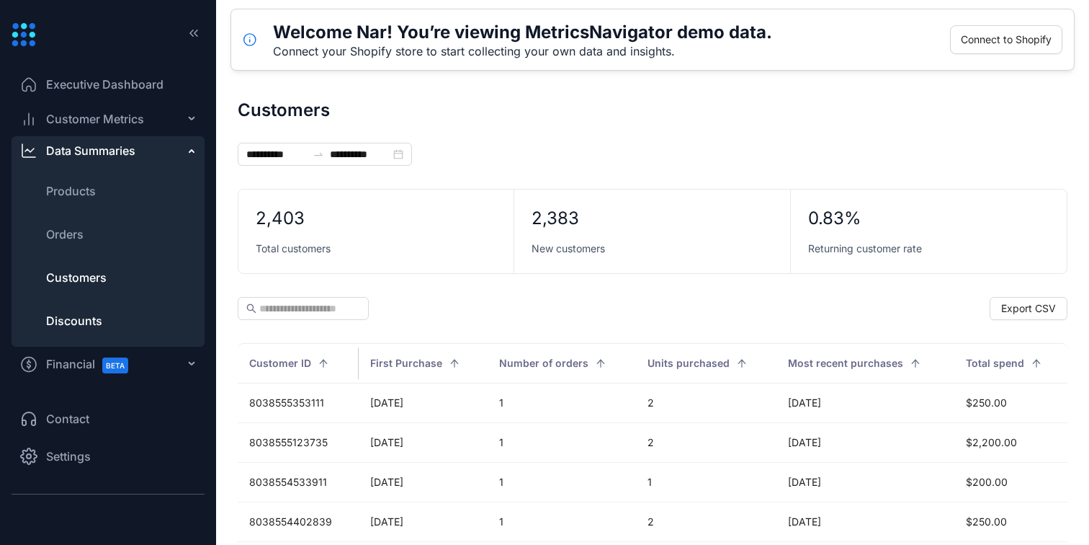
click at [91, 324] on span "Discounts" at bounding box center [74, 320] width 56 height 17
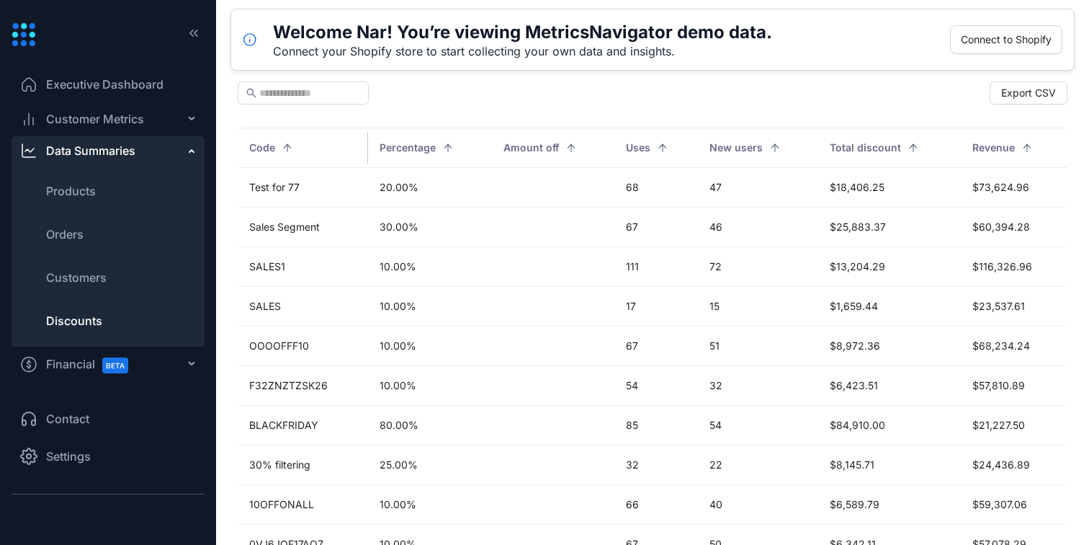
scroll to position [257, 0]
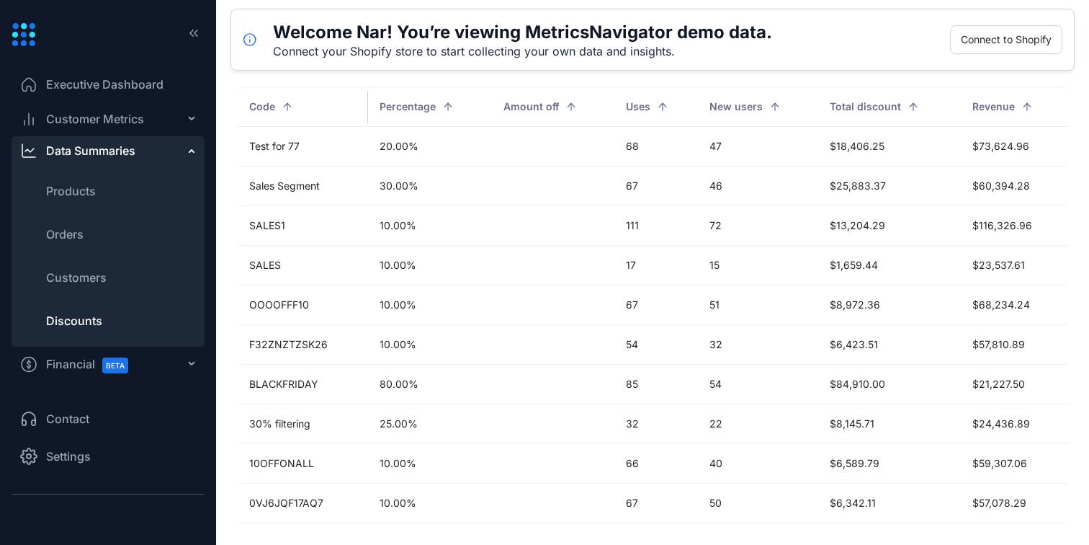
click at [84, 359] on span "Financial BETA" at bounding box center [93, 364] width 95 height 32
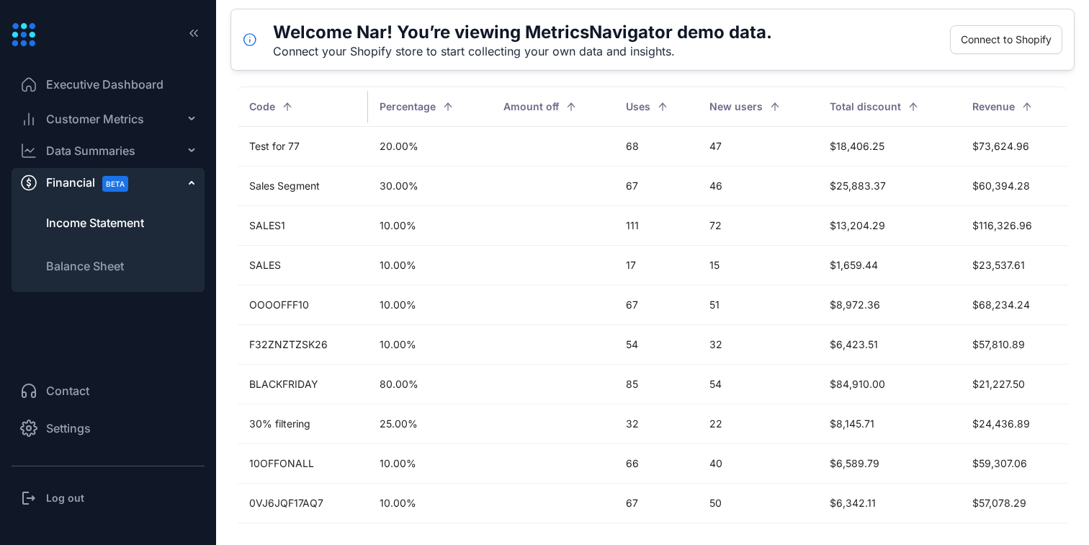
click at [120, 222] on span "Income Statement" at bounding box center [95, 222] width 98 height 17
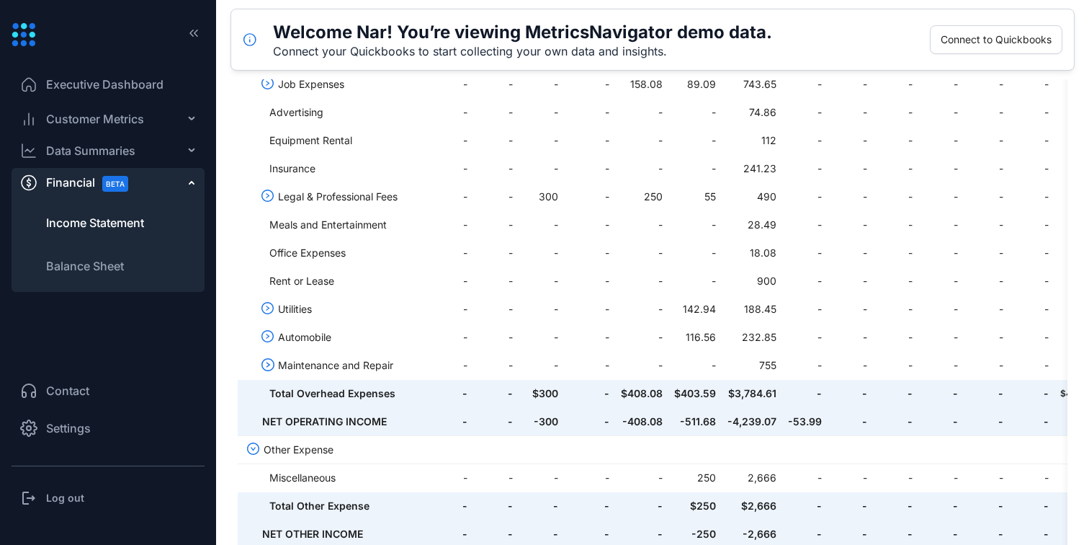
scroll to position [601, 0]
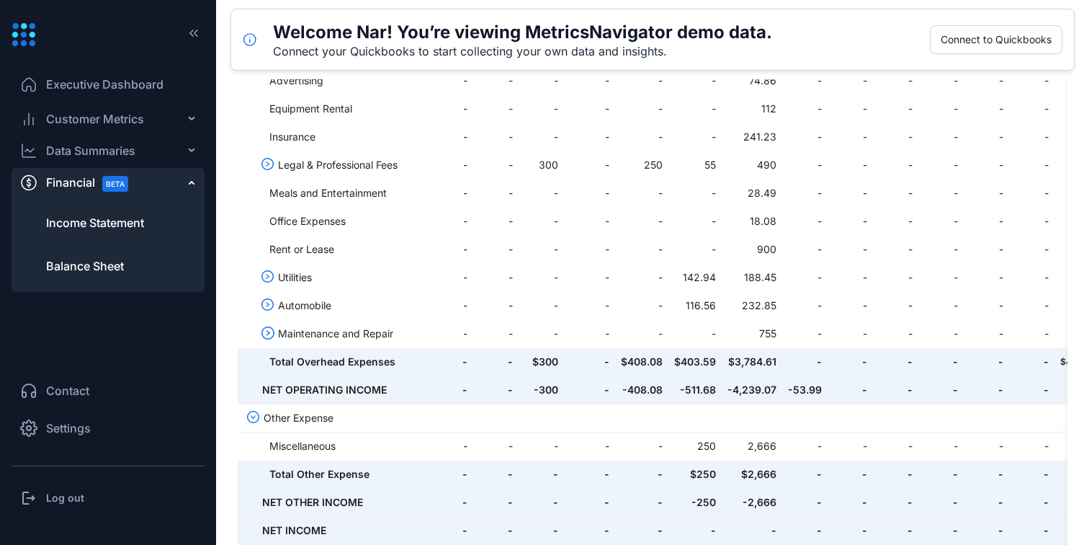
click at [104, 269] on span "Balance Sheet" at bounding box center [85, 265] width 78 height 17
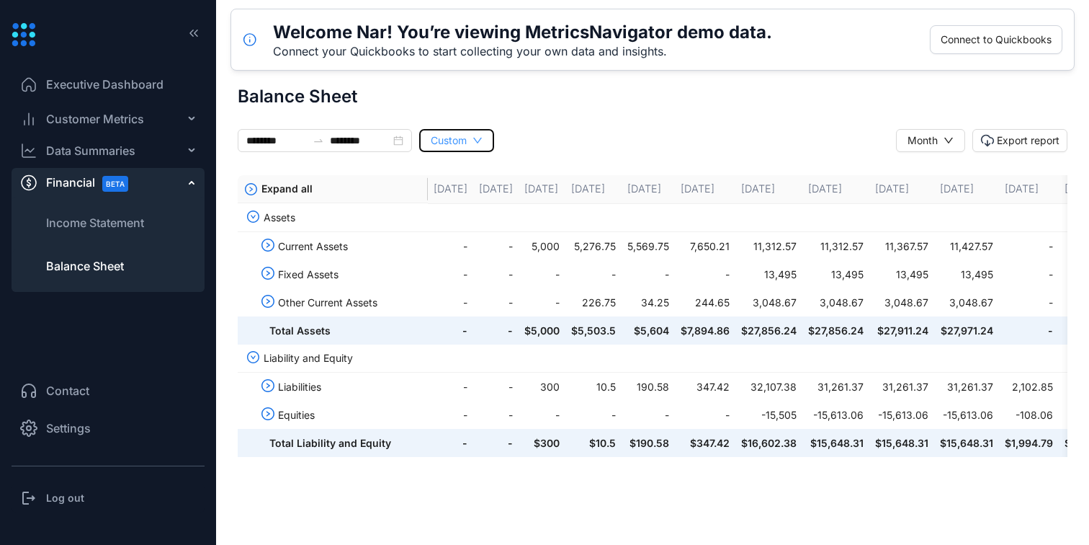
click at [483, 135] on icon "down" at bounding box center [478, 140] width 10 height 10
click at [496, 192] on span "Last Month" at bounding box center [480, 192] width 59 height 16
type input "********"
click at [257, 218] on icon "down-circle" at bounding box center [253, 216] width 13 height 13
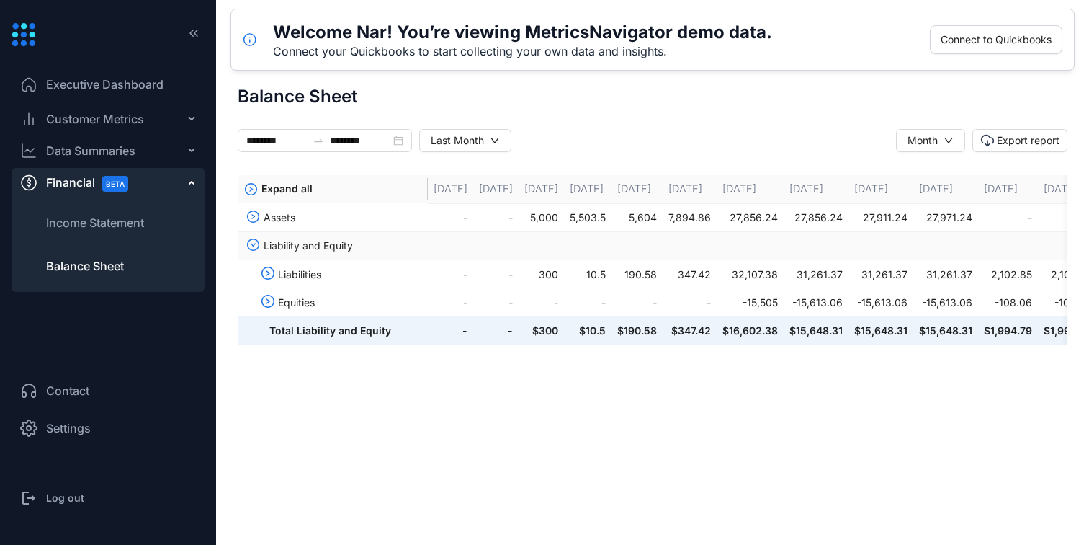
click at [254, 245] on icon "down-circle" at bounding box center [253, 245] width 5 height 4
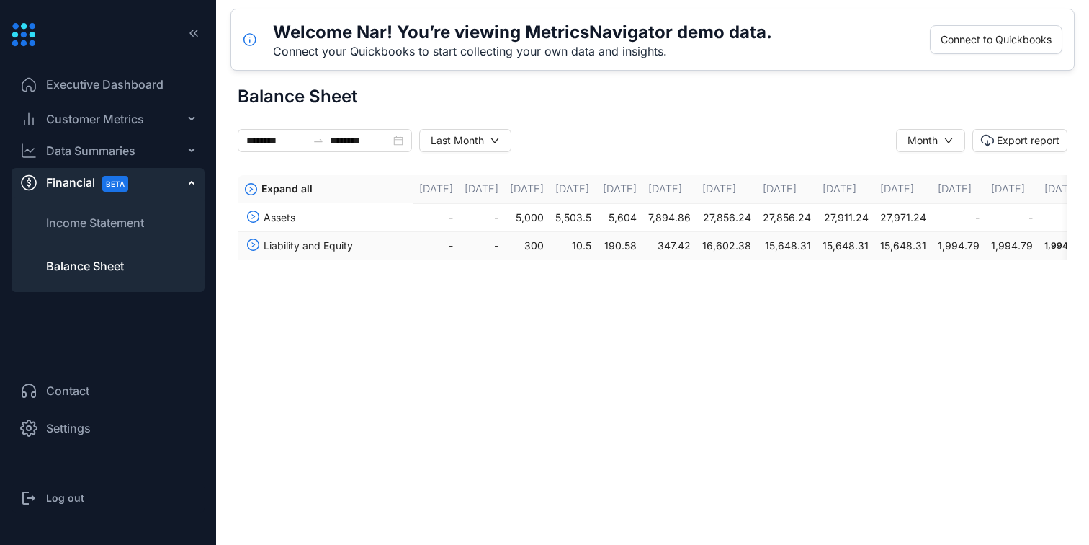
click at [257, 248] on icon "right-circle" at bounding box center [253, 244] width 13 height 13
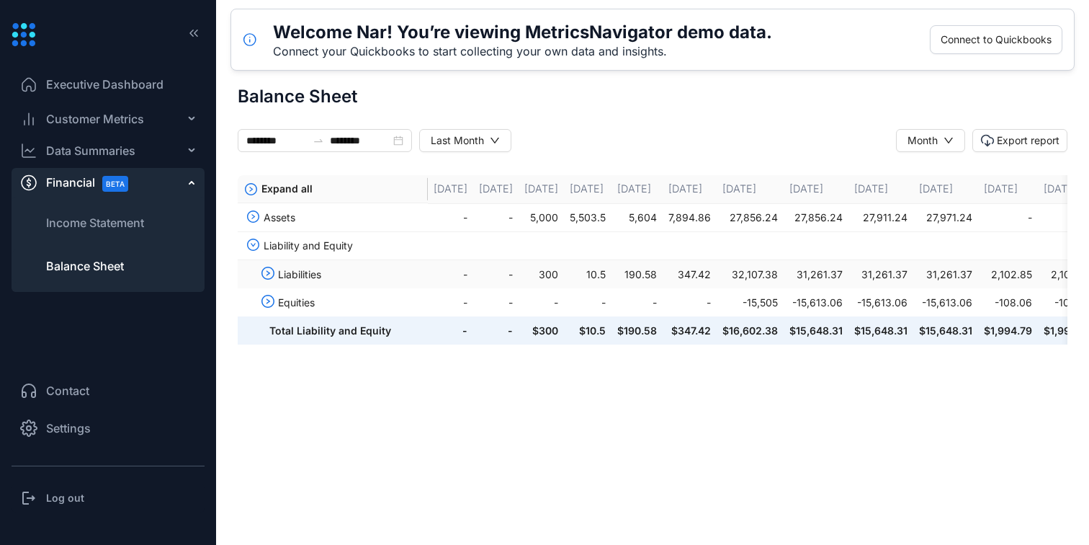
click at [265, 277] on icon "right-circle" at bounding box center [268, 273] width 13 height 13
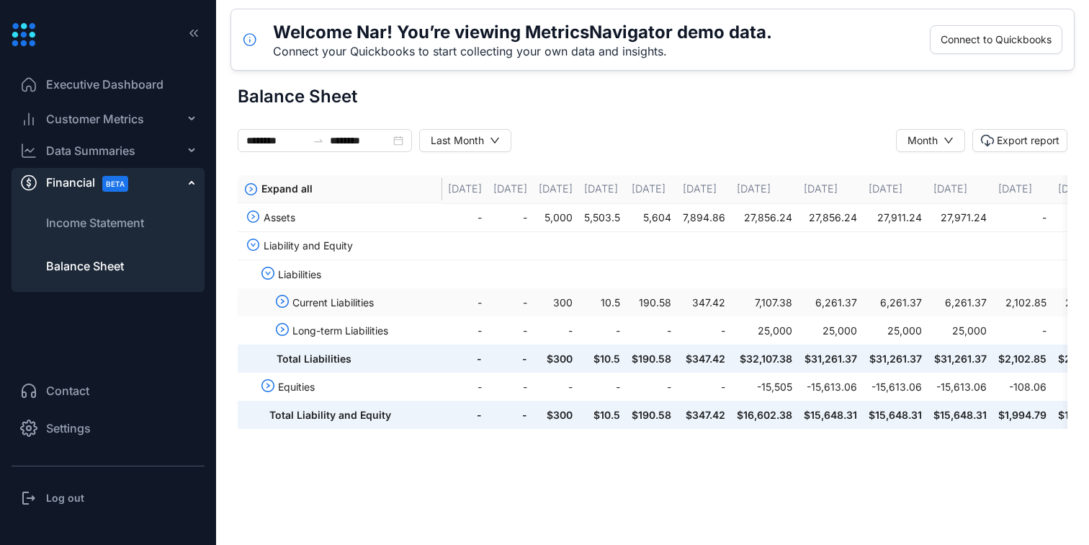
click at [354, 298] on span "Current Liabilities" at bounding box center [365, 303] width 144 height 16
click at [278, 303] on icon "right-circle" at bounding box center [282, 301] width 13 height 13
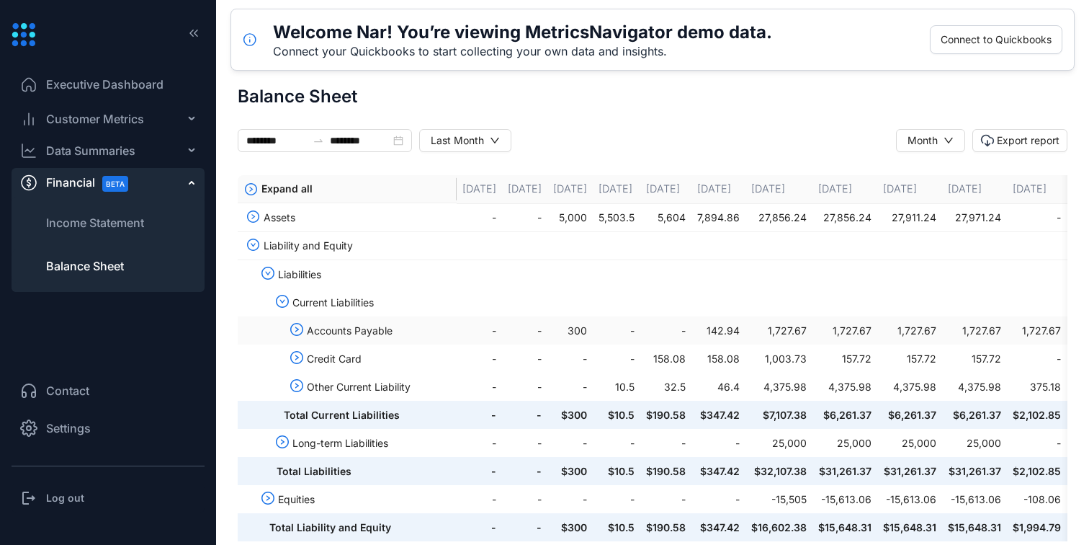
click at [362, 331] on span "Accounts Payable" at bounding box center [379, 331] width 144 height 16
click at [74, 415] on li "Settings" at bounding box center [108, 428] width 193 height 35
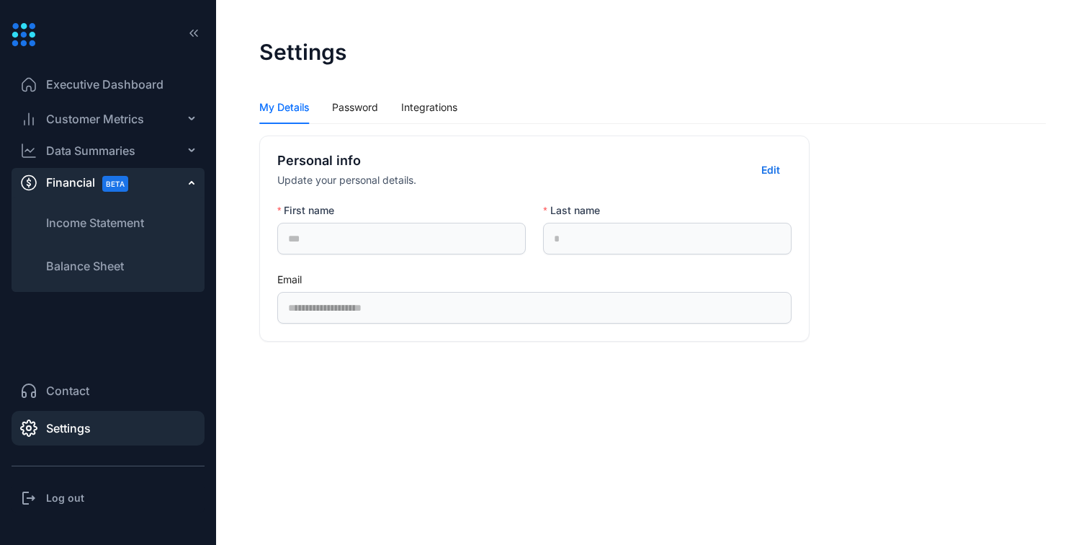
click at [121, 84] on span "Executive Dashboard" at bounding box center [104, 84] width 117 height 17
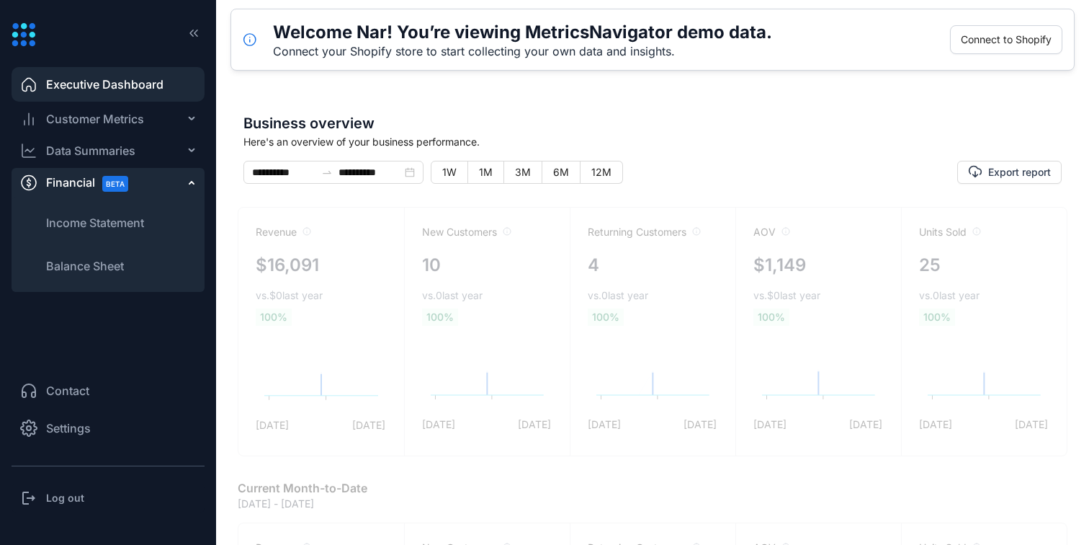
click at [125, 84] on span "Executive Dashboard" at bounding box center [104, 84] width 117 height 17
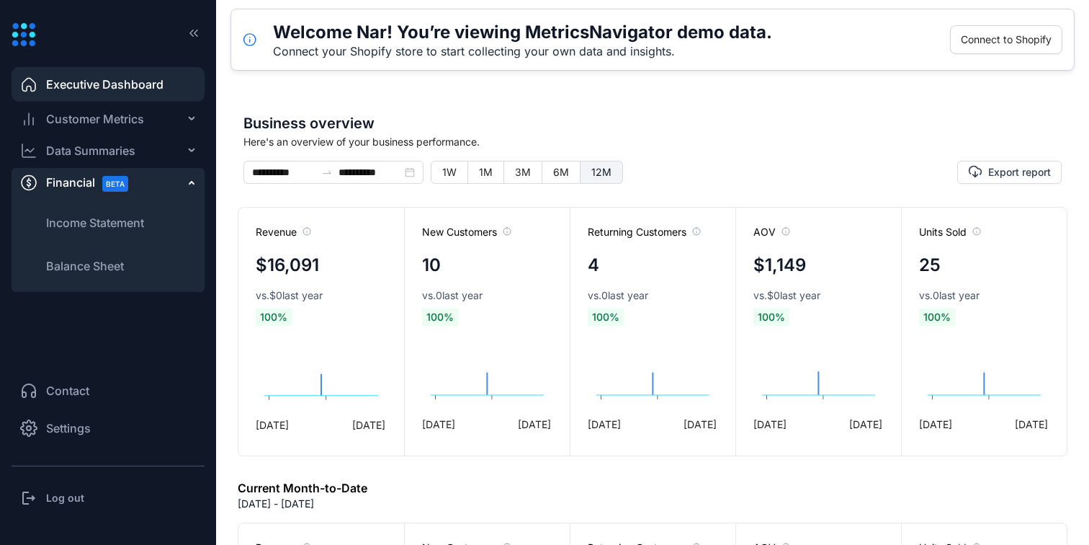
click at [596, 173] on span "12M" at bounding box center [602, 172] width 20 height 12
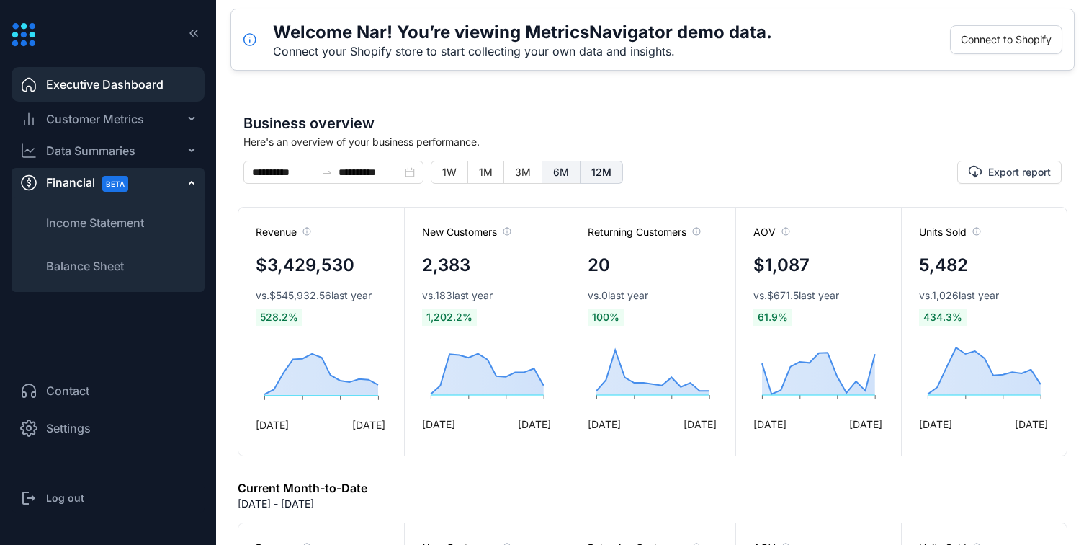
click at [561, 168] on span "6M" at bounding box center [561, 172] width 16 height 12
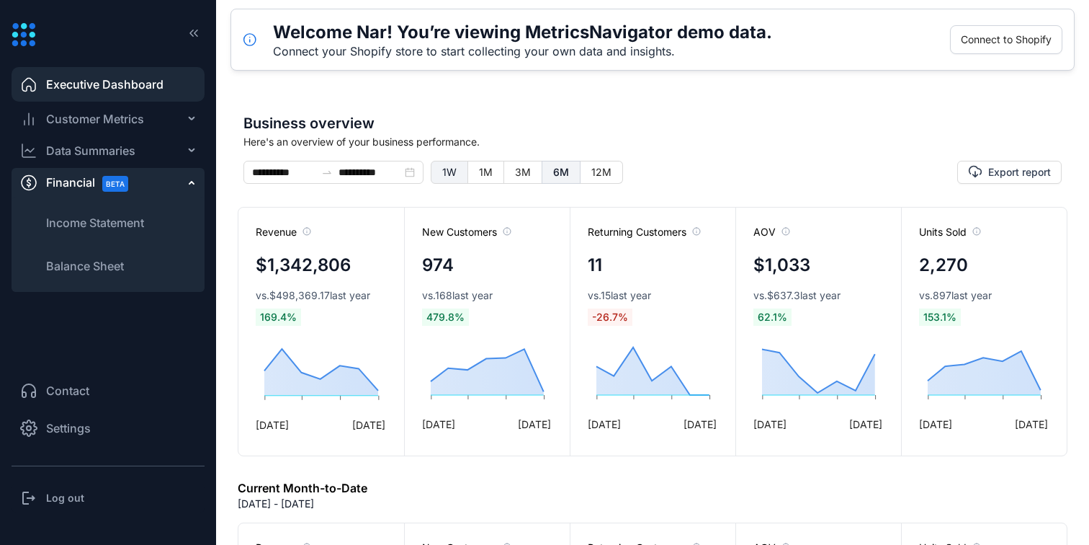
click at [454, 179] on label "1W" at bounding box center [449, 172] width 37 height 23
type input "**********"
